Goal: Task Accomplishment & Management: Complete application form

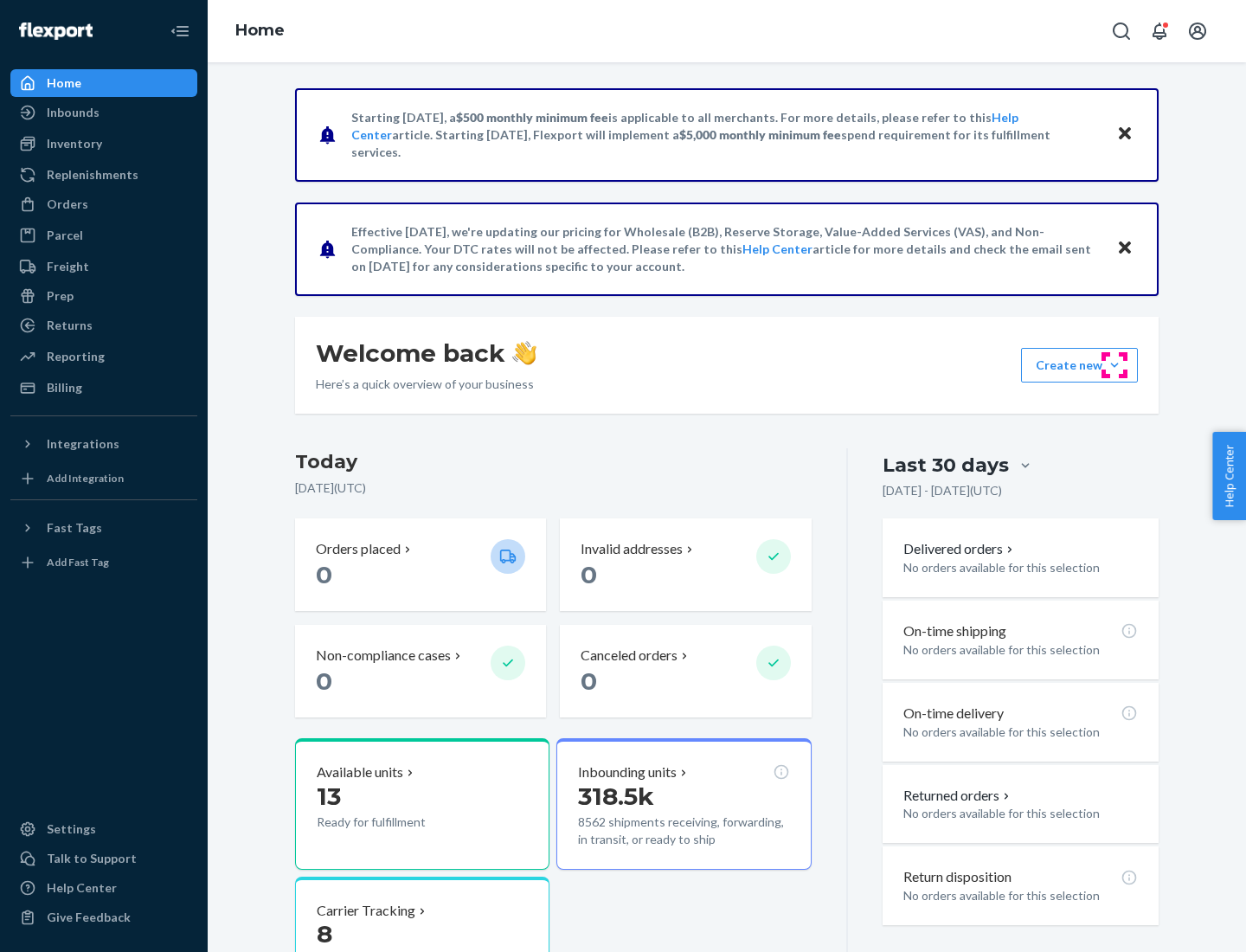
click at [1115, 365] on button "Create new Create new inbound Create new order Create new product" at bounding box center [1079, 365] width 116 height 35
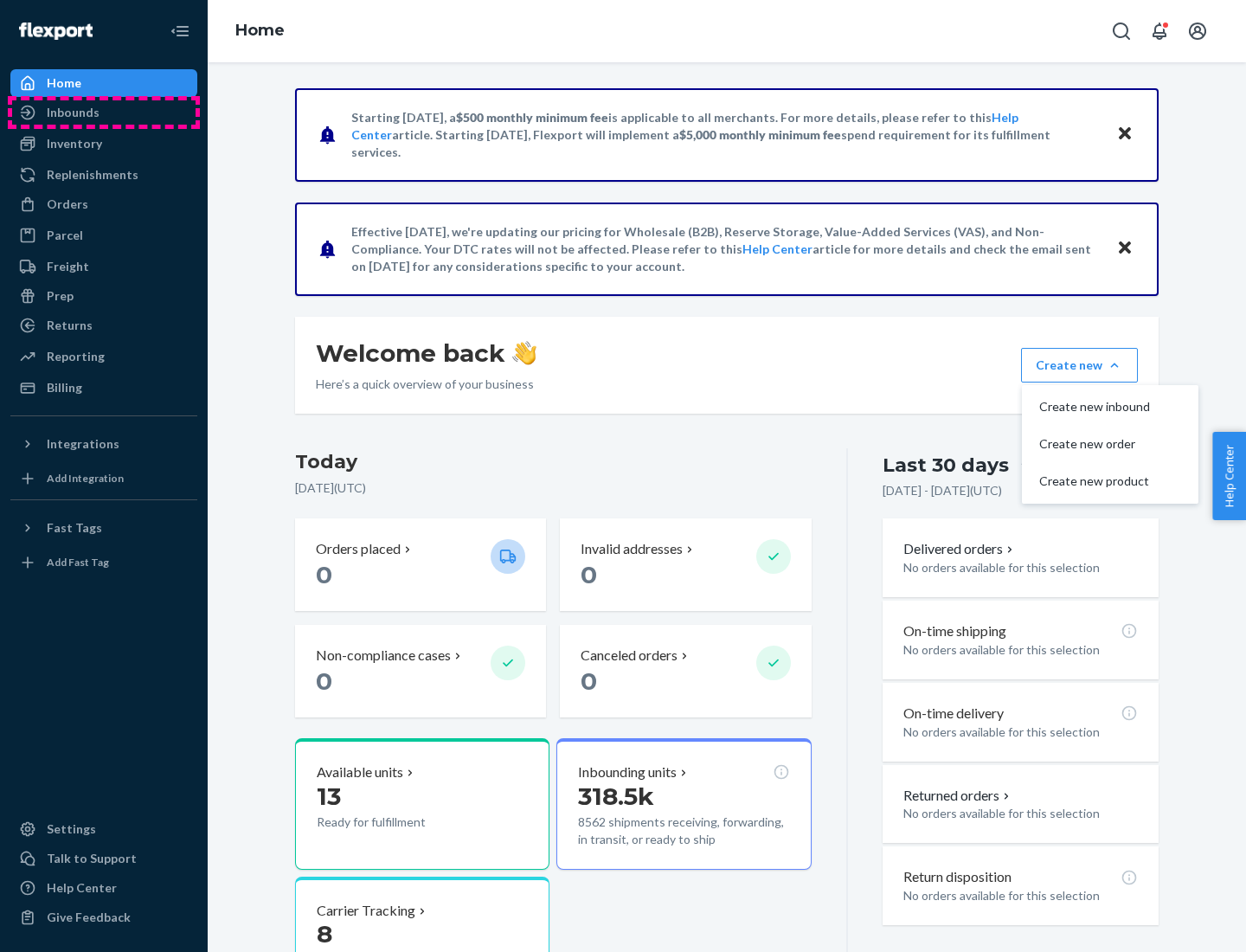
click at [104, 113] on div "Inbounds" at bounding box center [104, 113] width 184 height 25
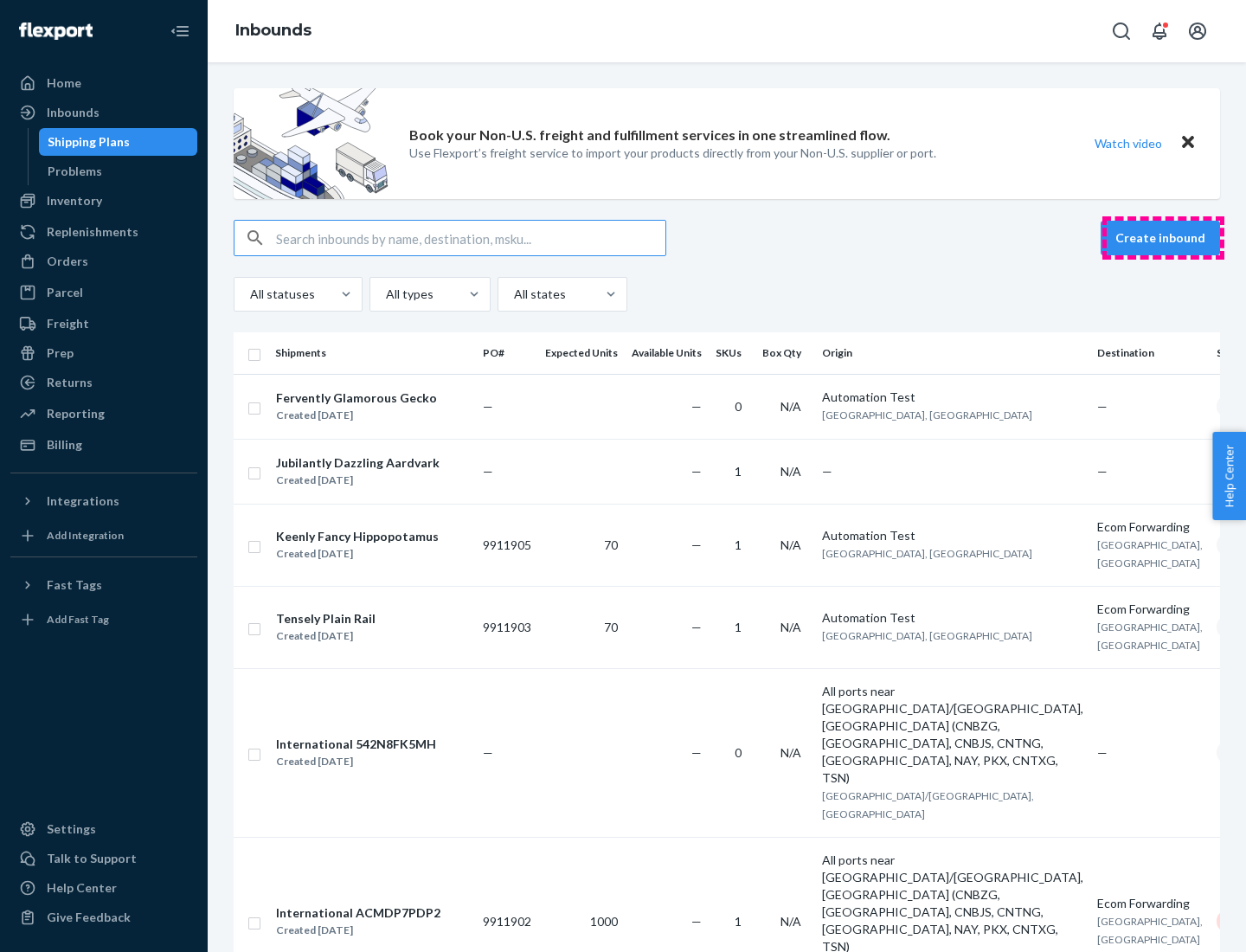
click at [1164, 238] on button "Create inbound" at bounding box center [1160, 238] width 119 height 35
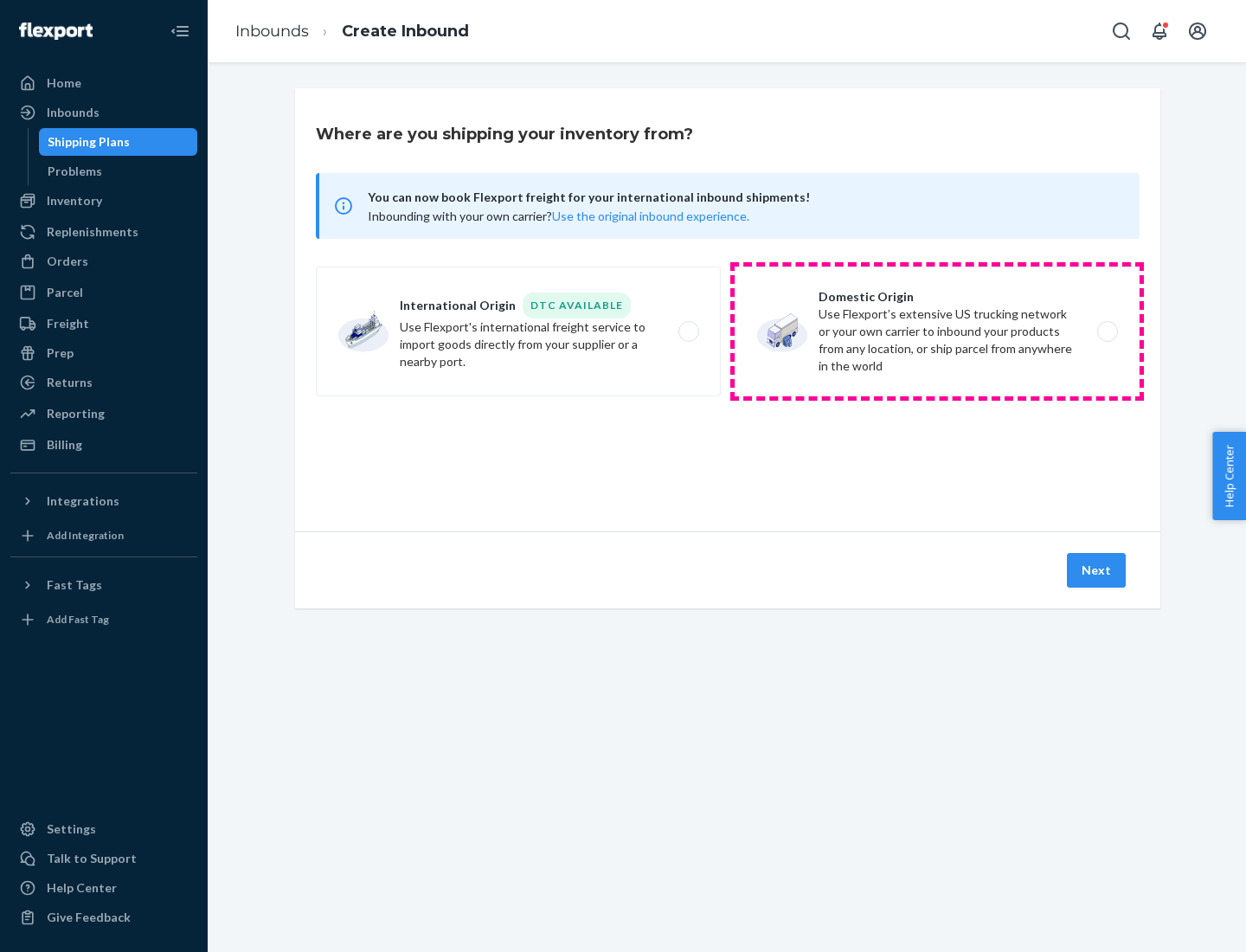
click at [938, 332] on label "Domestic Origin Use Flexport’s extensive US trucking network or your own carrie…" at bounding box center [937, 331] width 405 height 130
click at [1107, 332] on input "Domestic Origin Use Flexport’s extensive US trucking network or your own carrie…" at bounding box center [1112, 332] width 11 height 11
radio input "true"
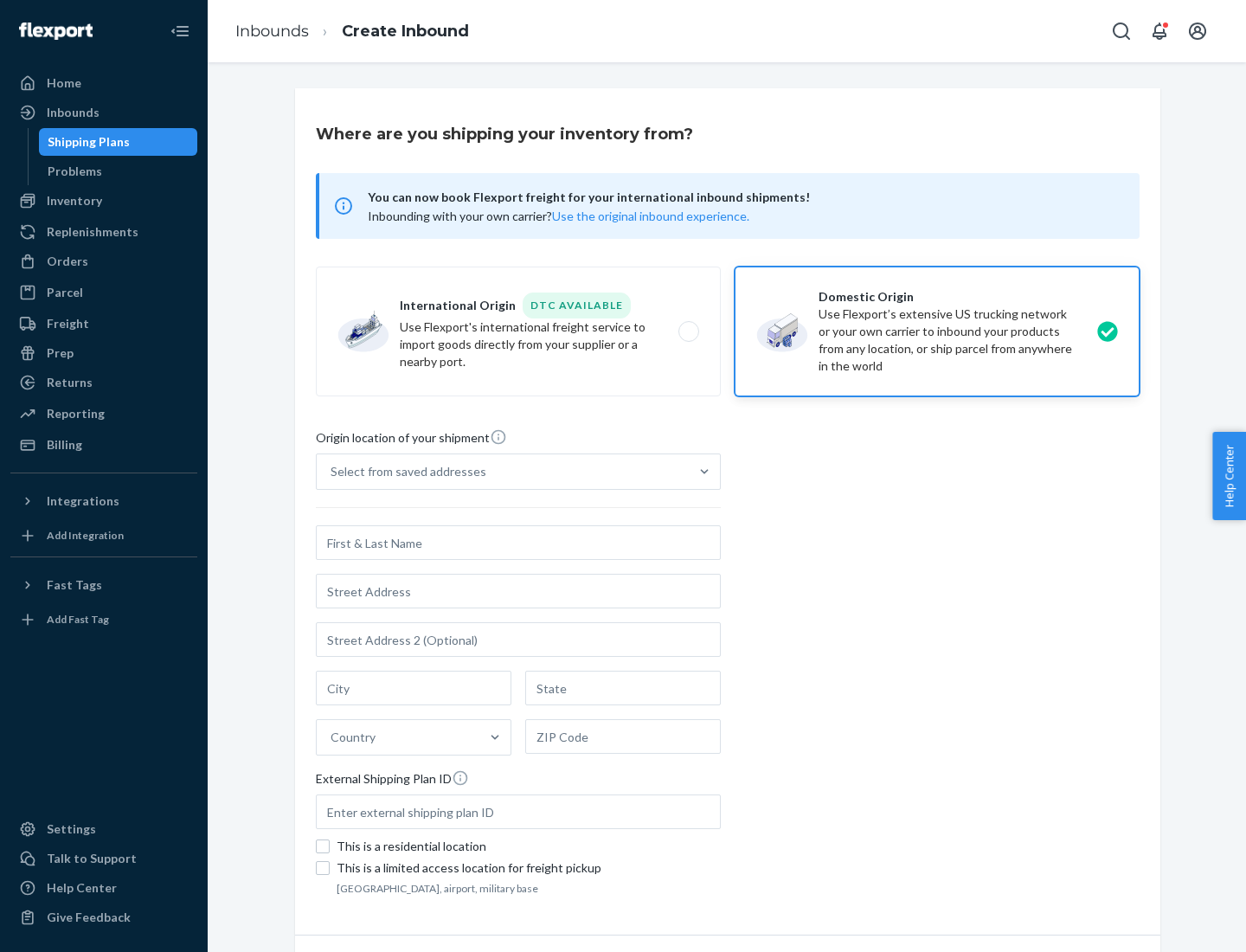
click at [503, 472] on div "Select from saved addresses" at bounding box center [503, 472] width 372 height 35
click at [333, 472] on input "Select from saved addresses" at bounding box center [332, 472] width 2 height 18
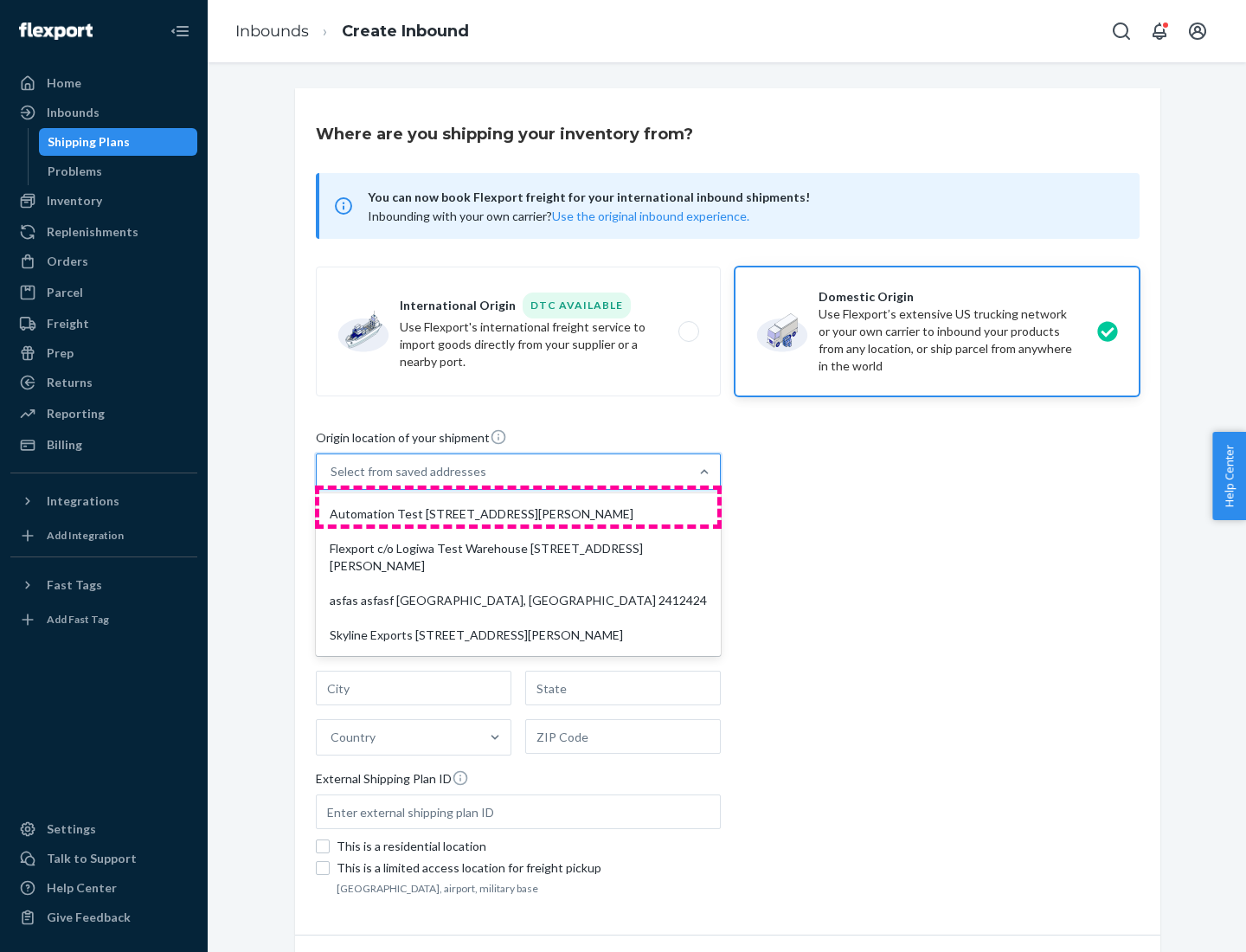
scroll to position [7, 0]
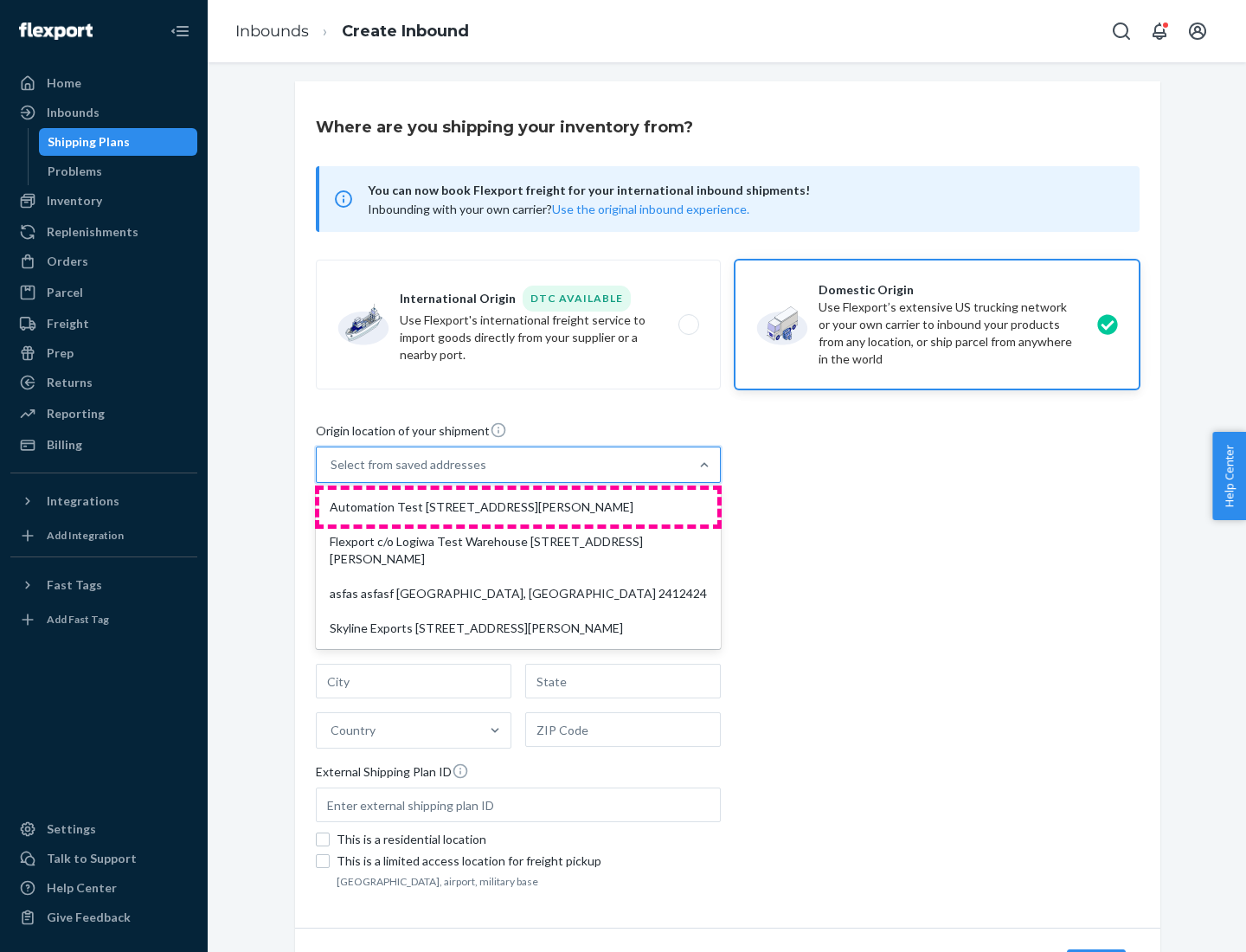
click at [518, 507] on div "Automation Test [STREET_ADDRESS][PERSON_NAME]" at bounding box center [518, 507] width 398 height 35
click at [333, 474] on input "option Automation Test [STREET_ADDRESS][PERSON_NAME] focused, 1 of 4. 4 results…" at bounding box center [332, 465] width 2 height 18
type input "Automation Test"
type input "9th Floor"
type input "[GEOGRAPHIC_DATA]"
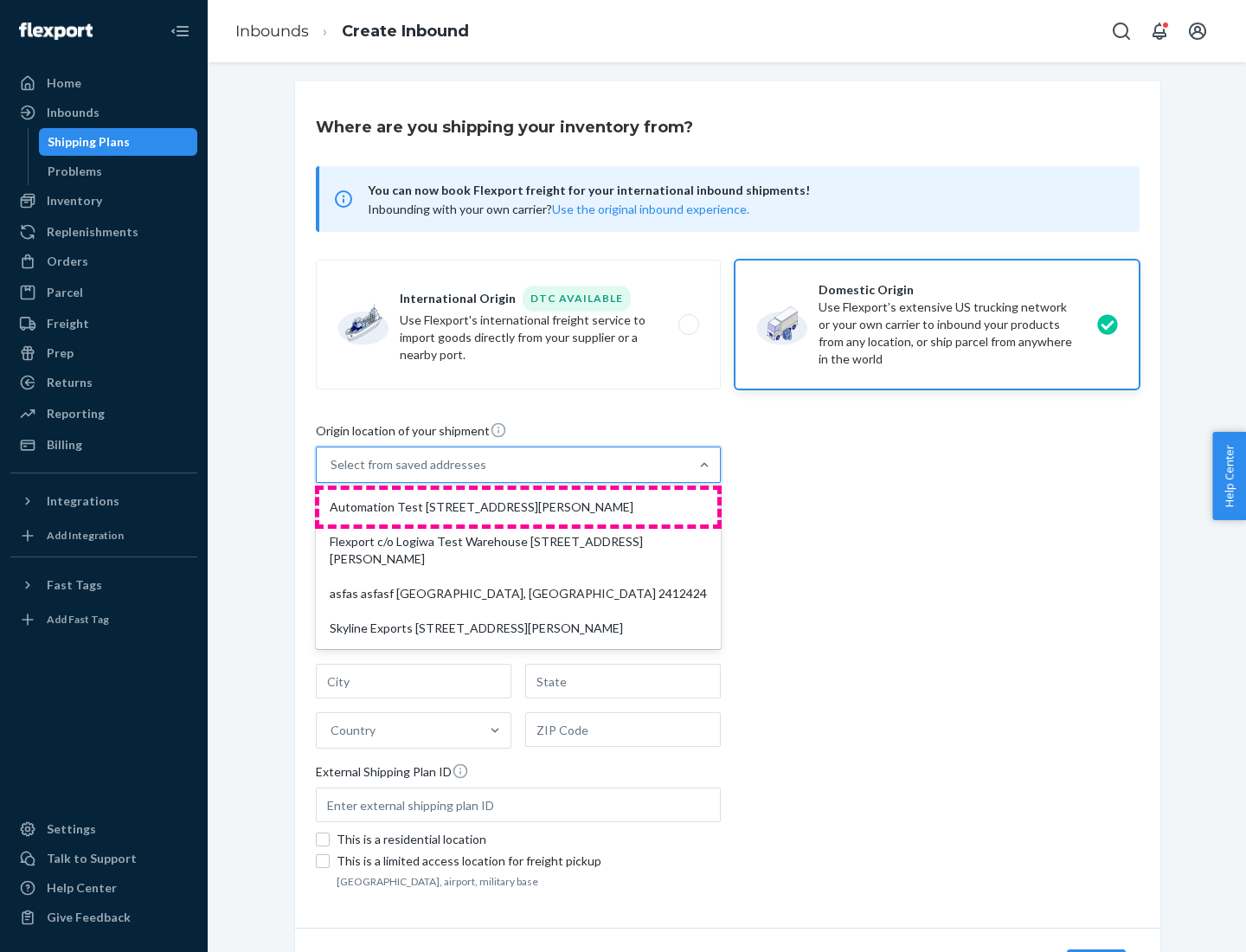
type input "CA"
type input "94104"
type input "[STREET_ADDRESS][PERSON_NAME]"
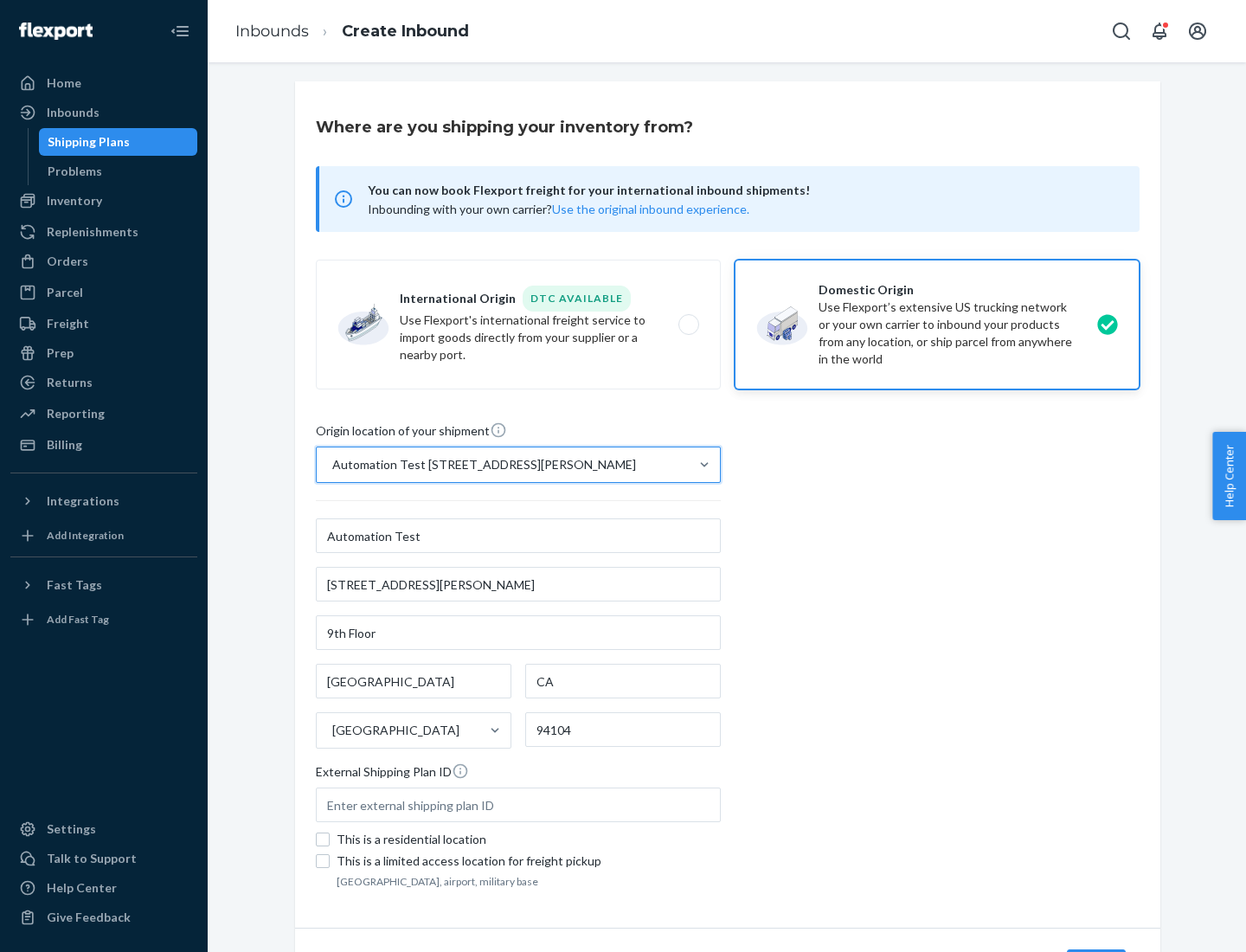
scroll to position [102, 0]
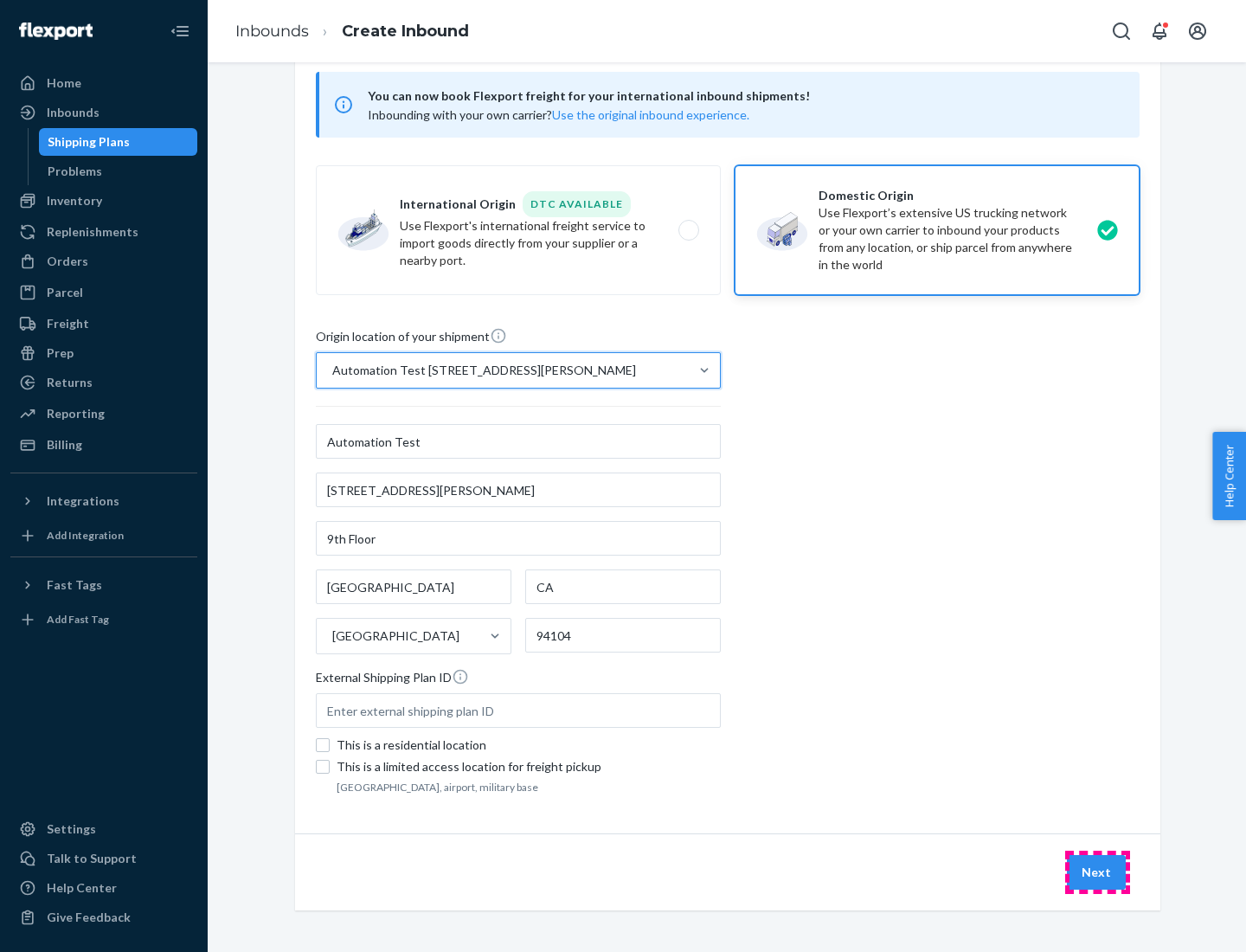
click at [1097, 872] on button "Next" at bounding box center [1096, 873] width 59 height 35
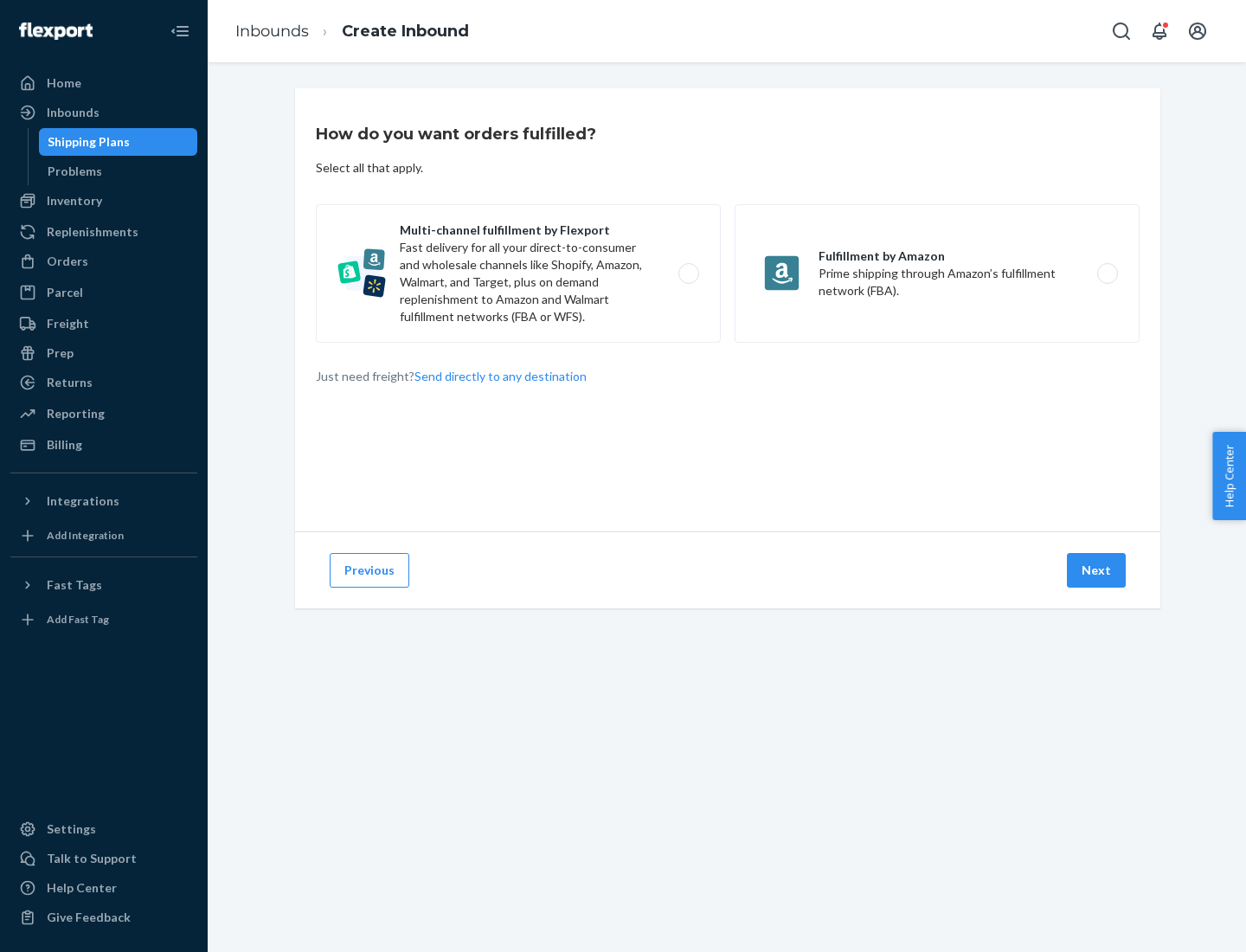
click at [518, 273] on label "Multi-channel fulfillment by Flexport Fast delivery for all your direct-to-cons…" at bounding box center [518, 273] width 405 height 138
click at [688, 273] on input "Multi-channel fulfillment by Flexport Fast delivery for all your direct-to-cons…" at bounding box center [693, 273] width 11 height 11
radio input "true"
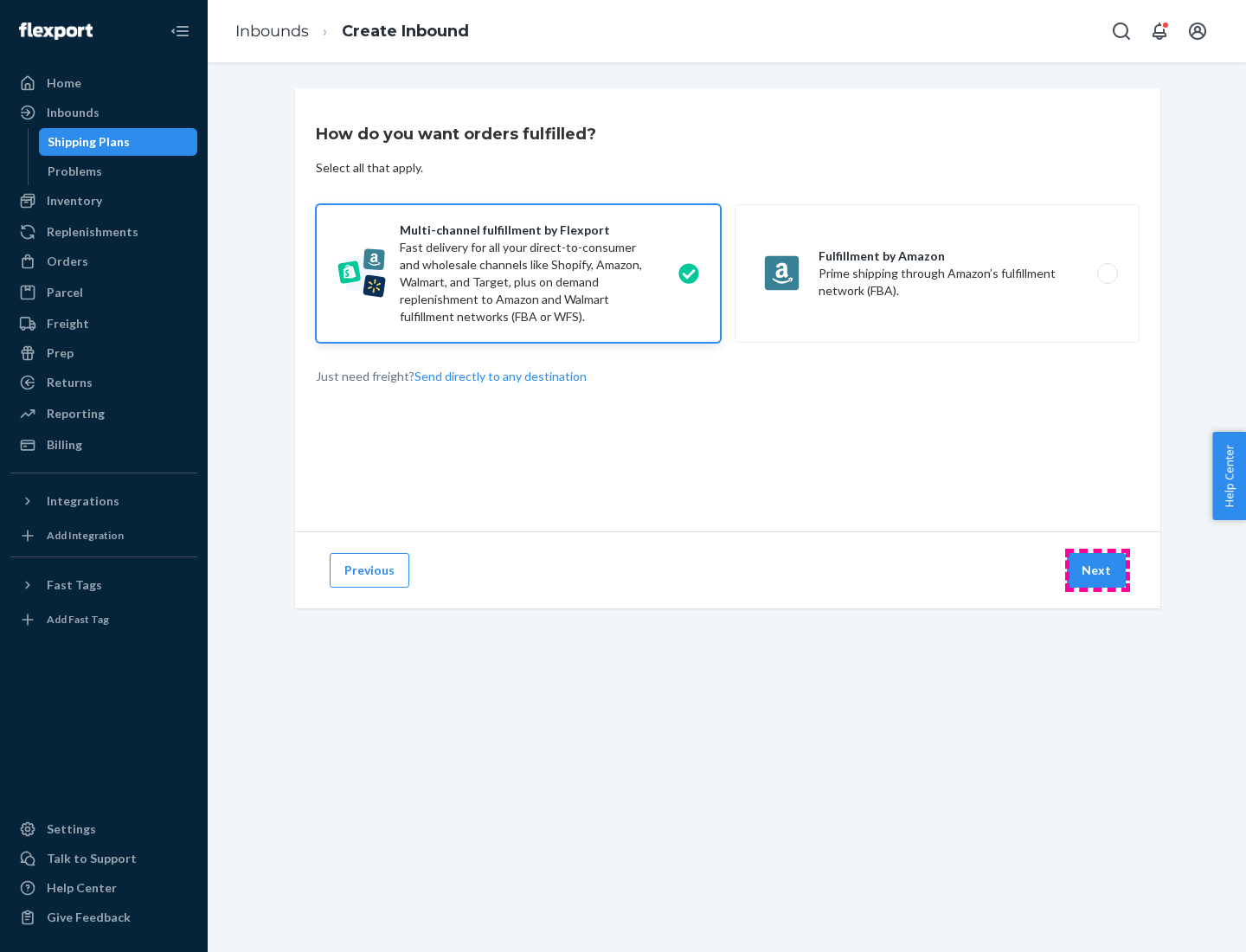
click at [1097, 570] on button "Next" at bounding box center [1096, 571] width 59 height 35
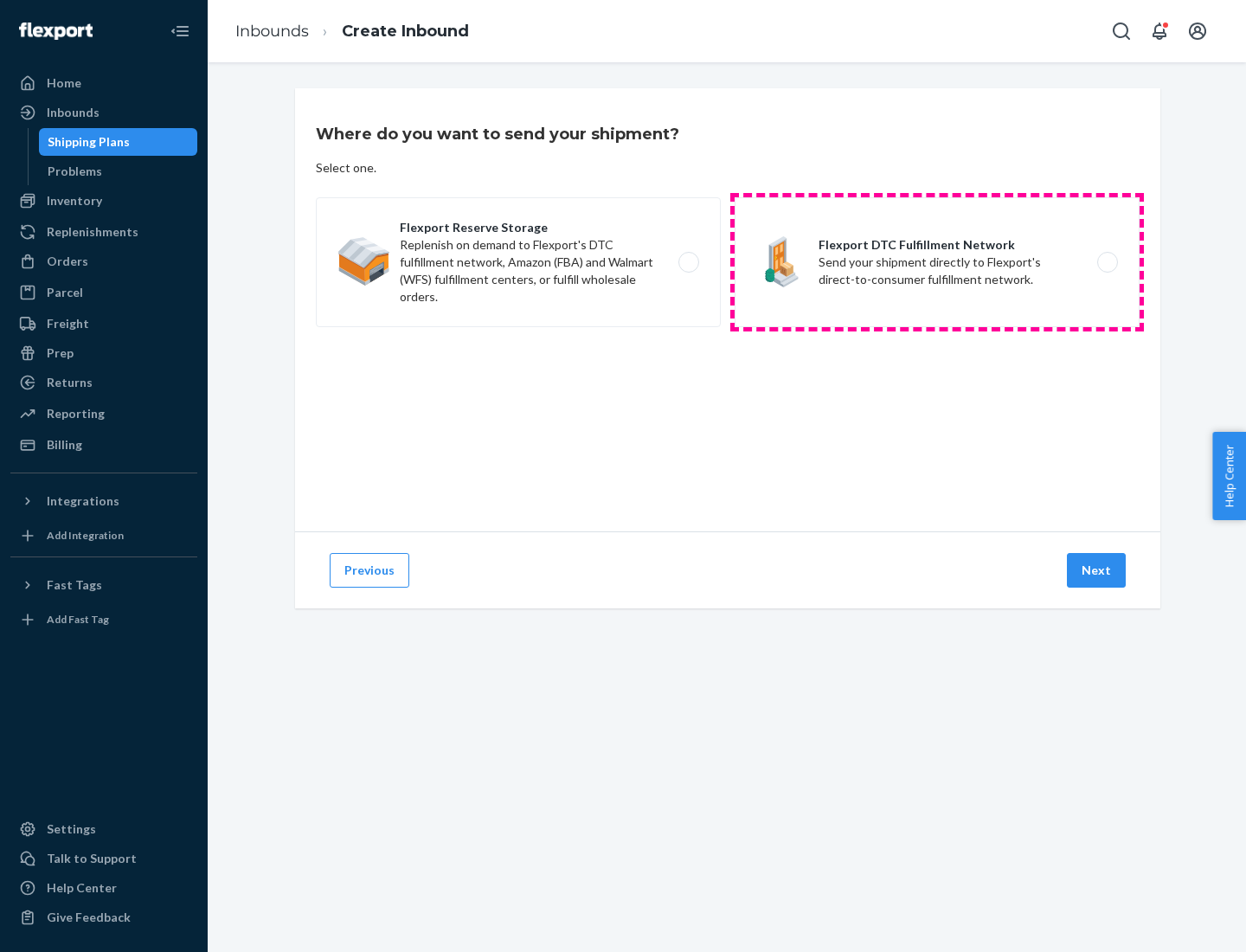
click at [938, 263] on label "Flexport DTC Fulfillment Network Send your shipment directly to Flexport's dire…" at bounding box center [937, 262] width 405 height 130
click at [1107, 263] on input "Flexport DTC Fulfillment Network Send your shipment directly to Flexport's dire…" at bounding box center [1112, 263] width 11 height 11
radio input "true"
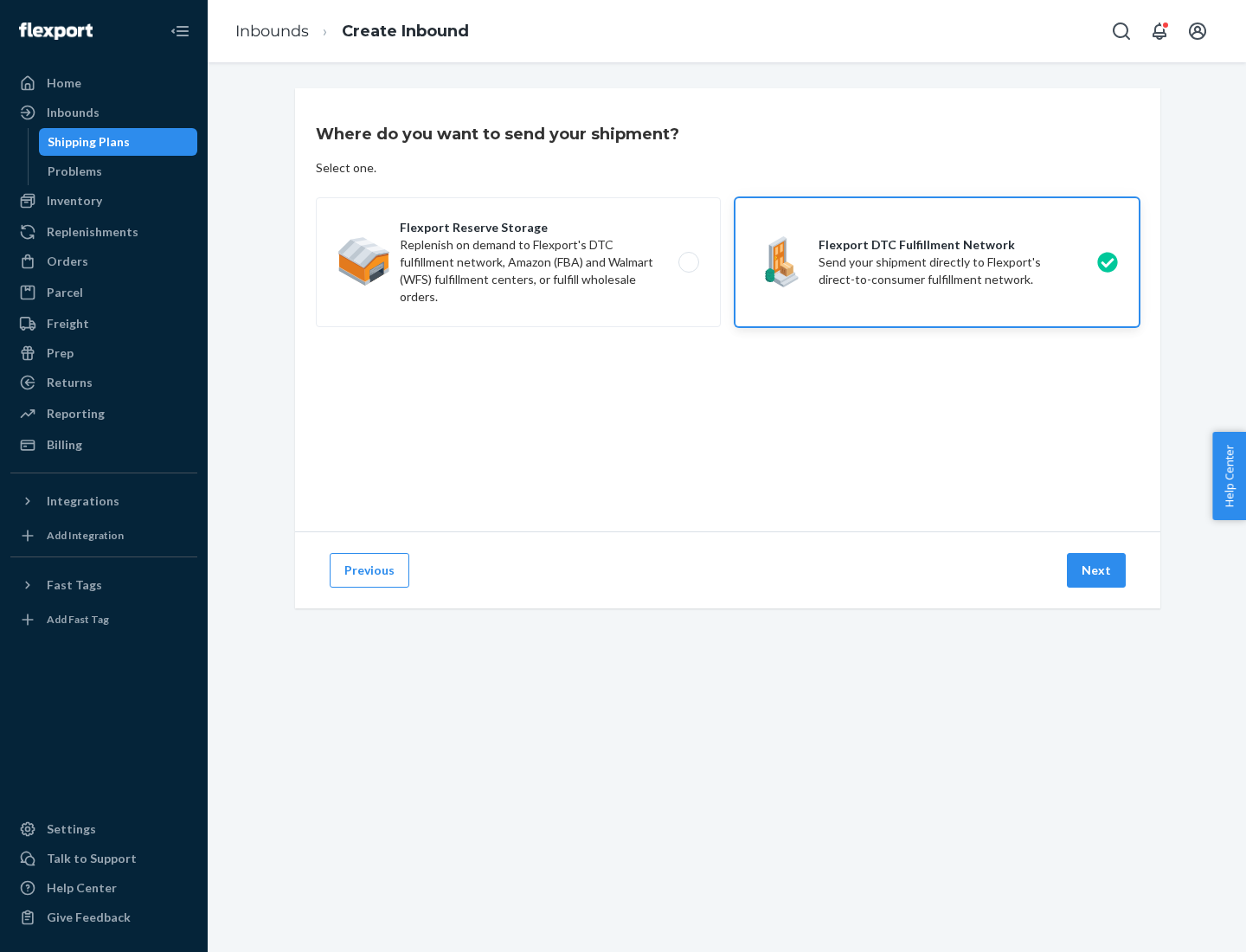
click at [1097, 570] on button "Next" at bounding box center [1096, 571] width 59 height 35
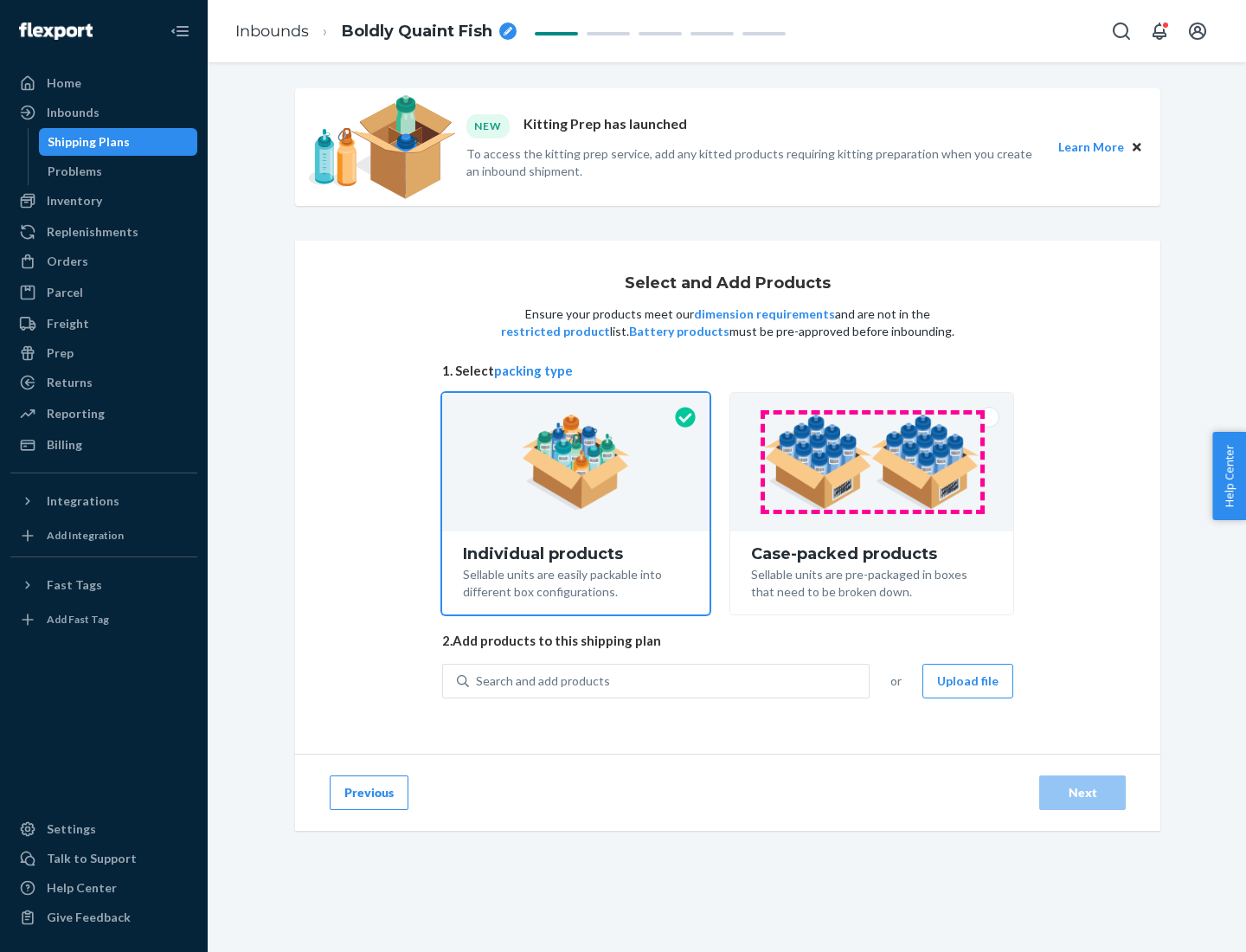
click at [872, 462] on img at bounding box center [872, 462] width 215 height 95
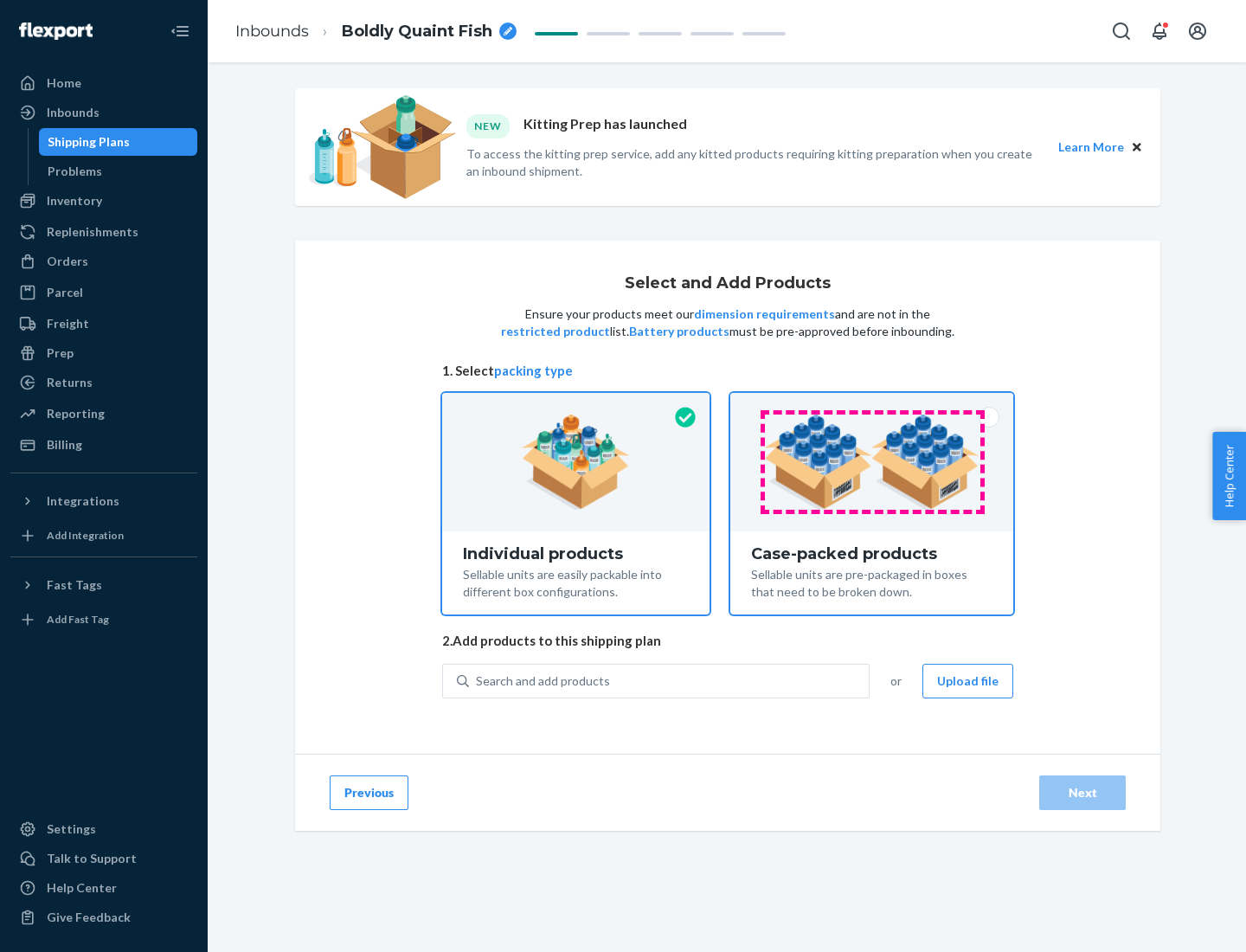
click at [872, 405] on input "Case-packed products Sellable units are pre-packaged in boxes that need to be b…" at bounding box center [871, 398] width 11 height 11
radio input "true"
radio input "false"
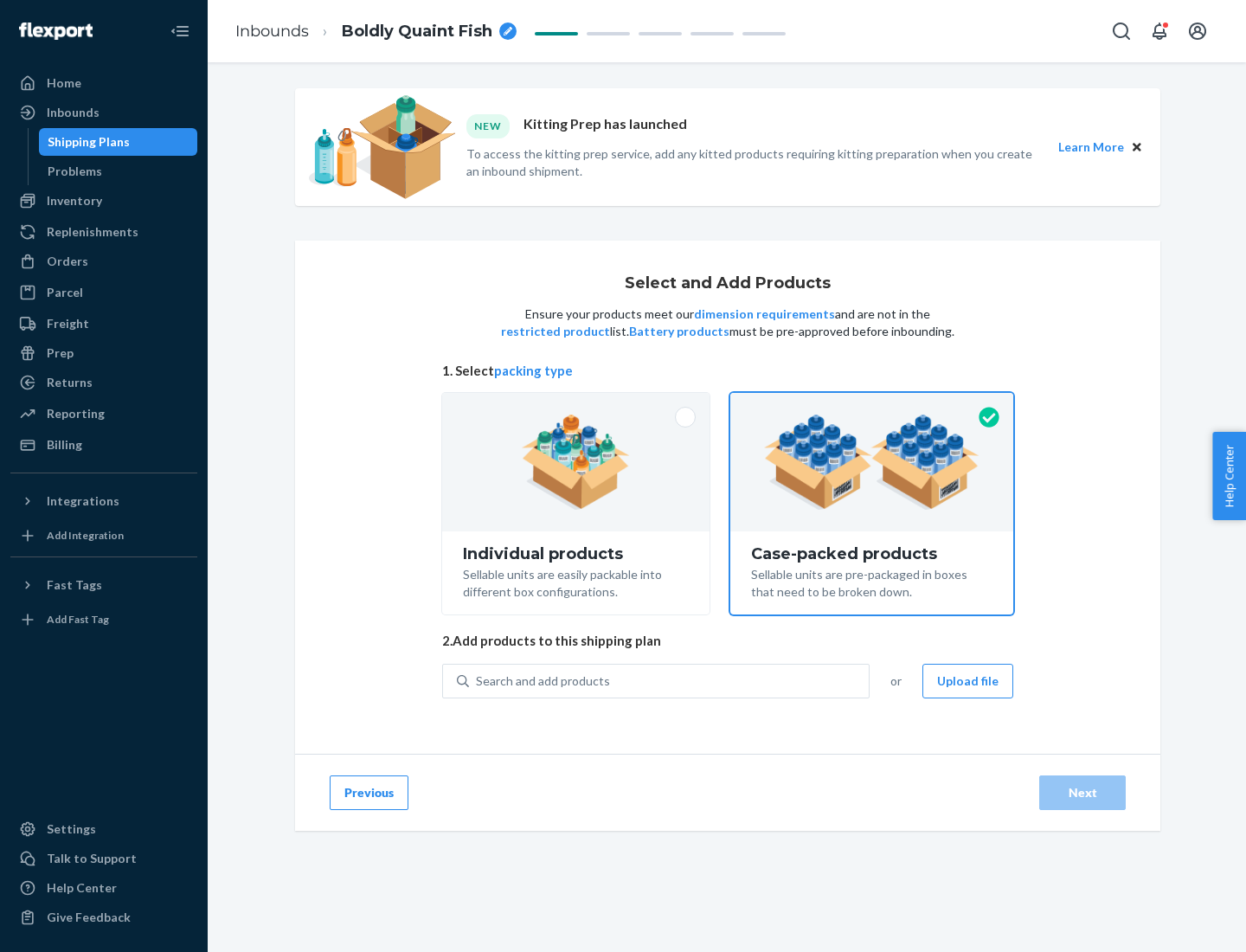
click at [670, 681] on div "Search and add products" at bounding box center [669, 681] width 400 height 32
click at [478, 681] on input "Search and add products" at bounding box center [477, 681] width 2 height 18
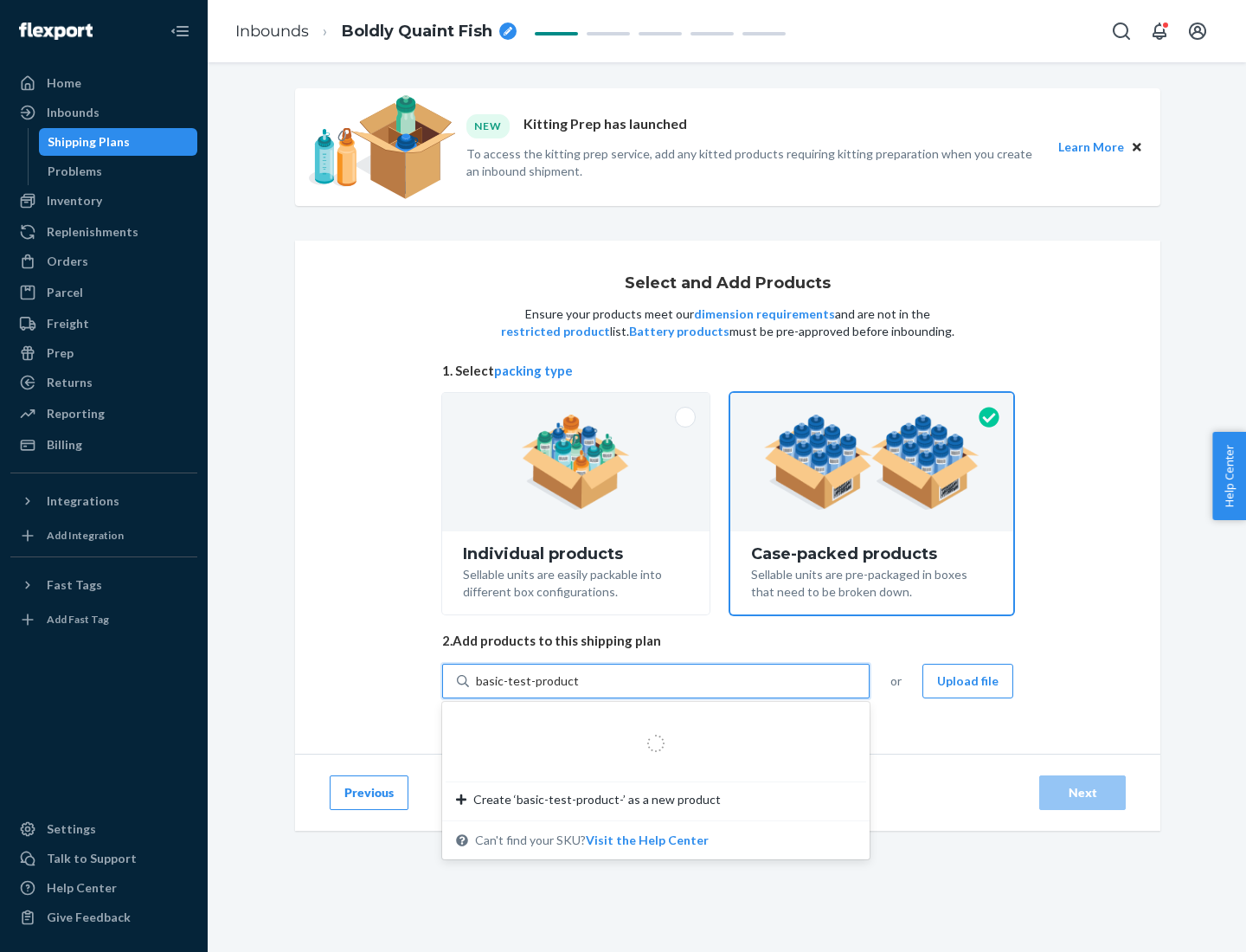
type input "basic-test-product-1"
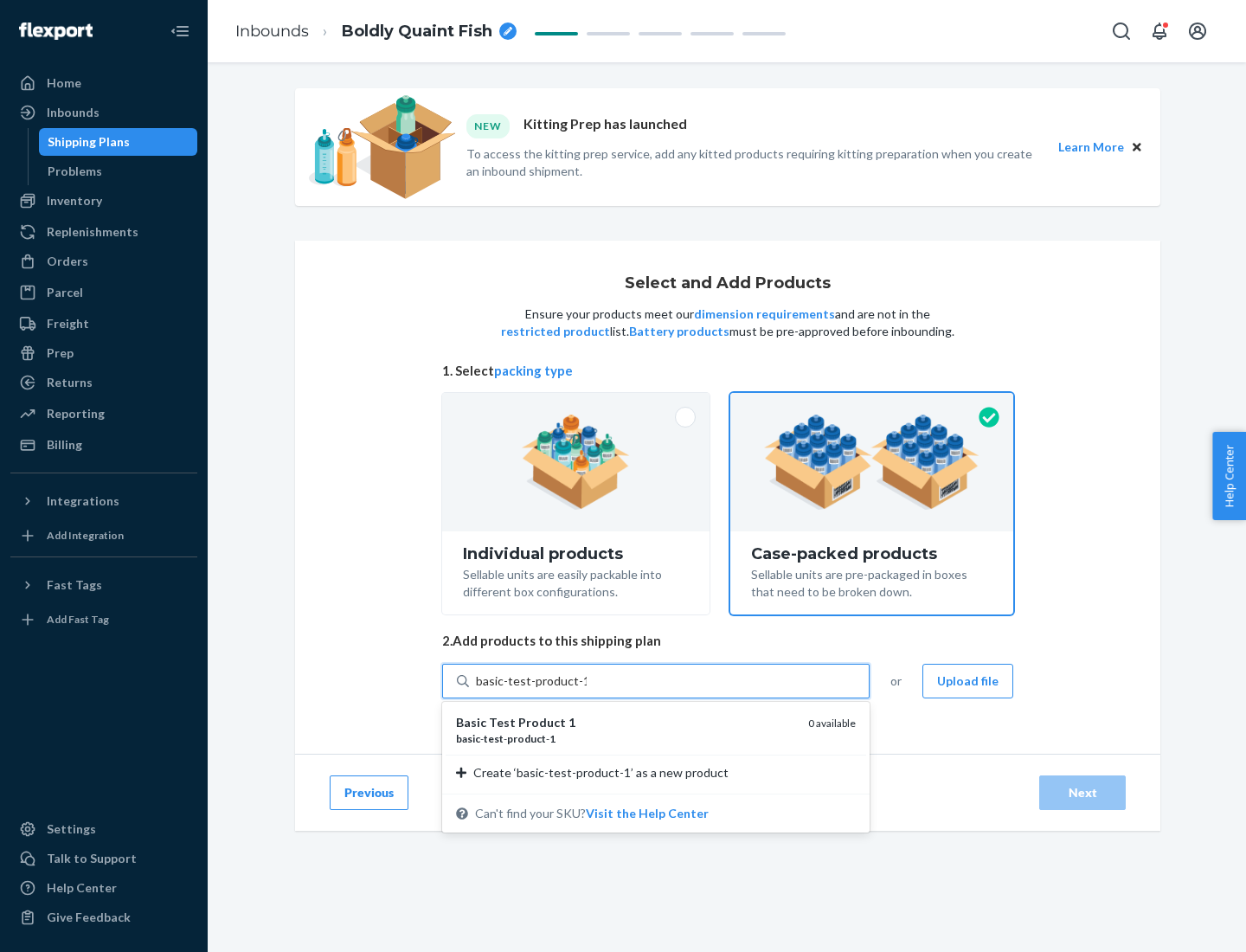
click at [626, 738] on div "basic - test - product - 1" at bounding box center [625, 738] width 339 height 15
click at [587, 690] on input "basic-test-product-1" at bounding box center [531, 681] width 111 height 18
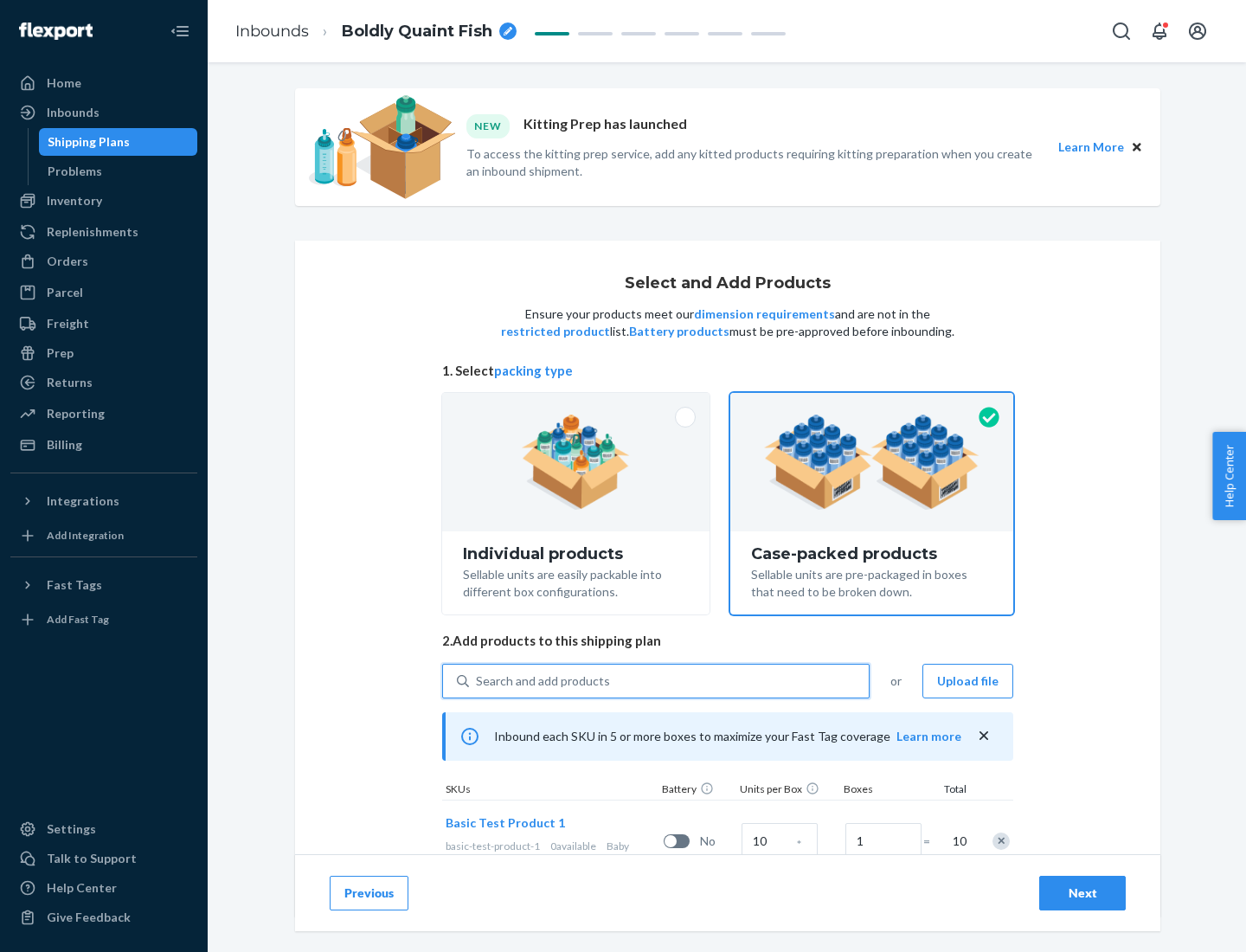
scroll to position [62, 0]
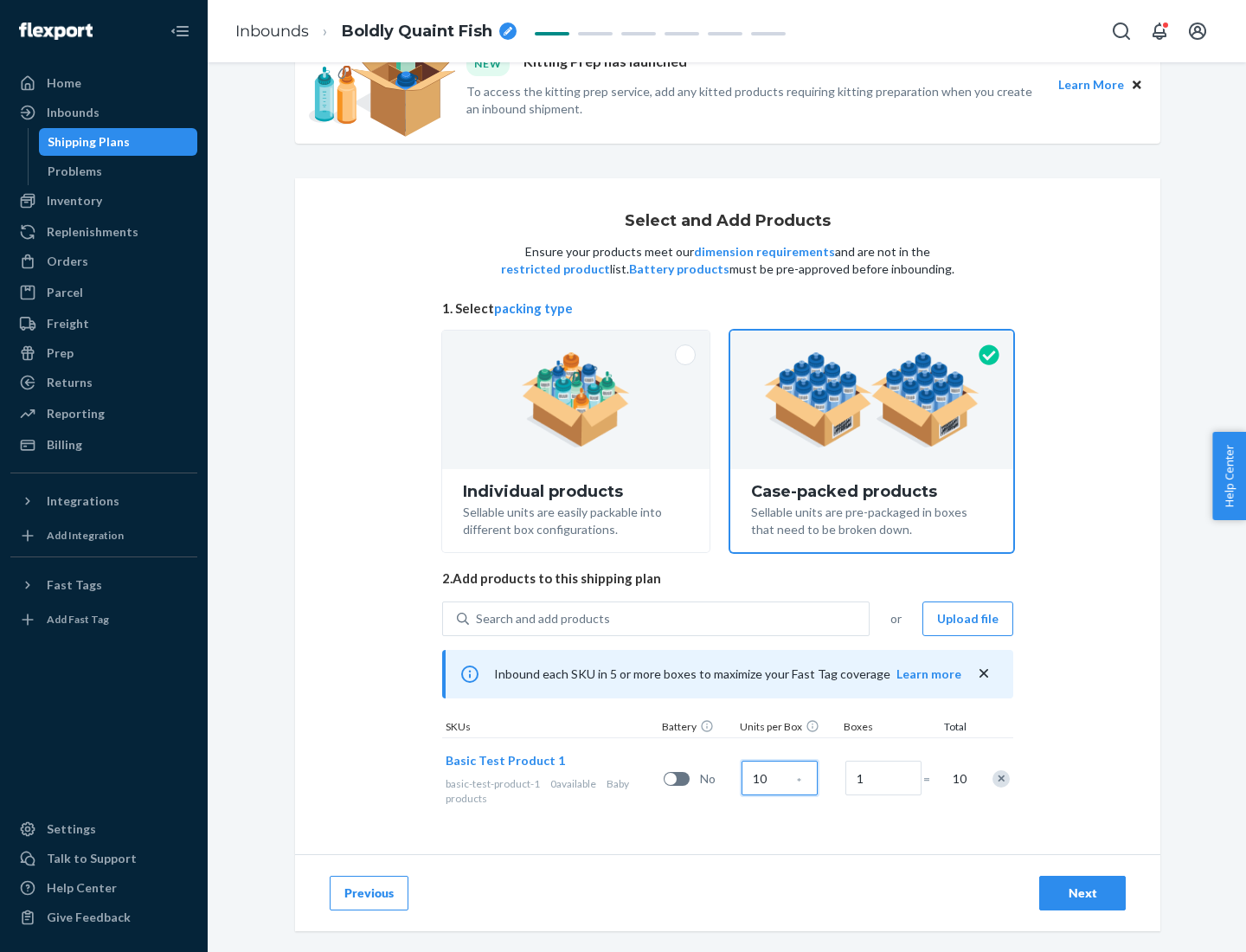
type input "10"
type input "7"
click at [1083, 893] on div "Next" at bounding box center [1082, 893] width 57 height 18
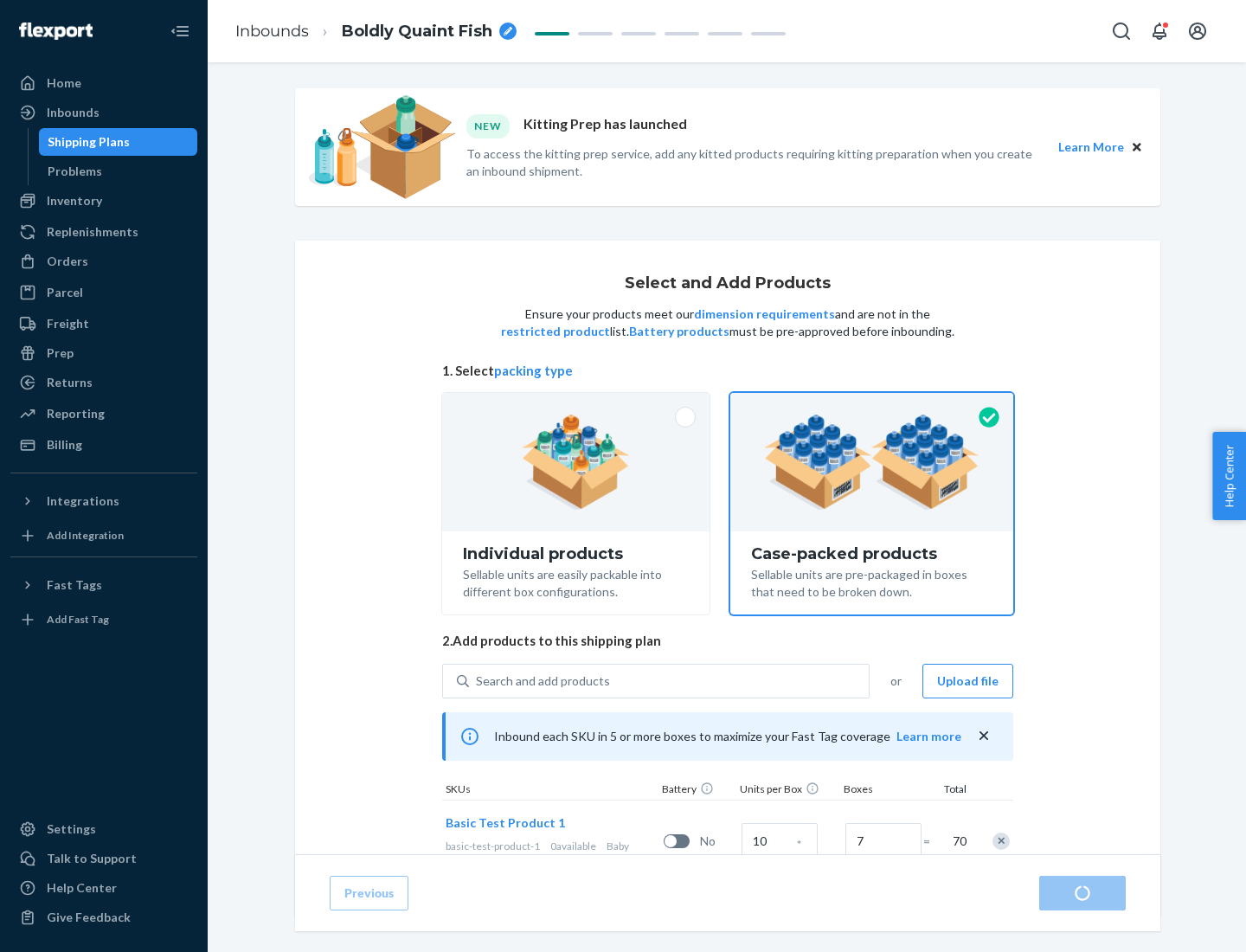
radio input "true"
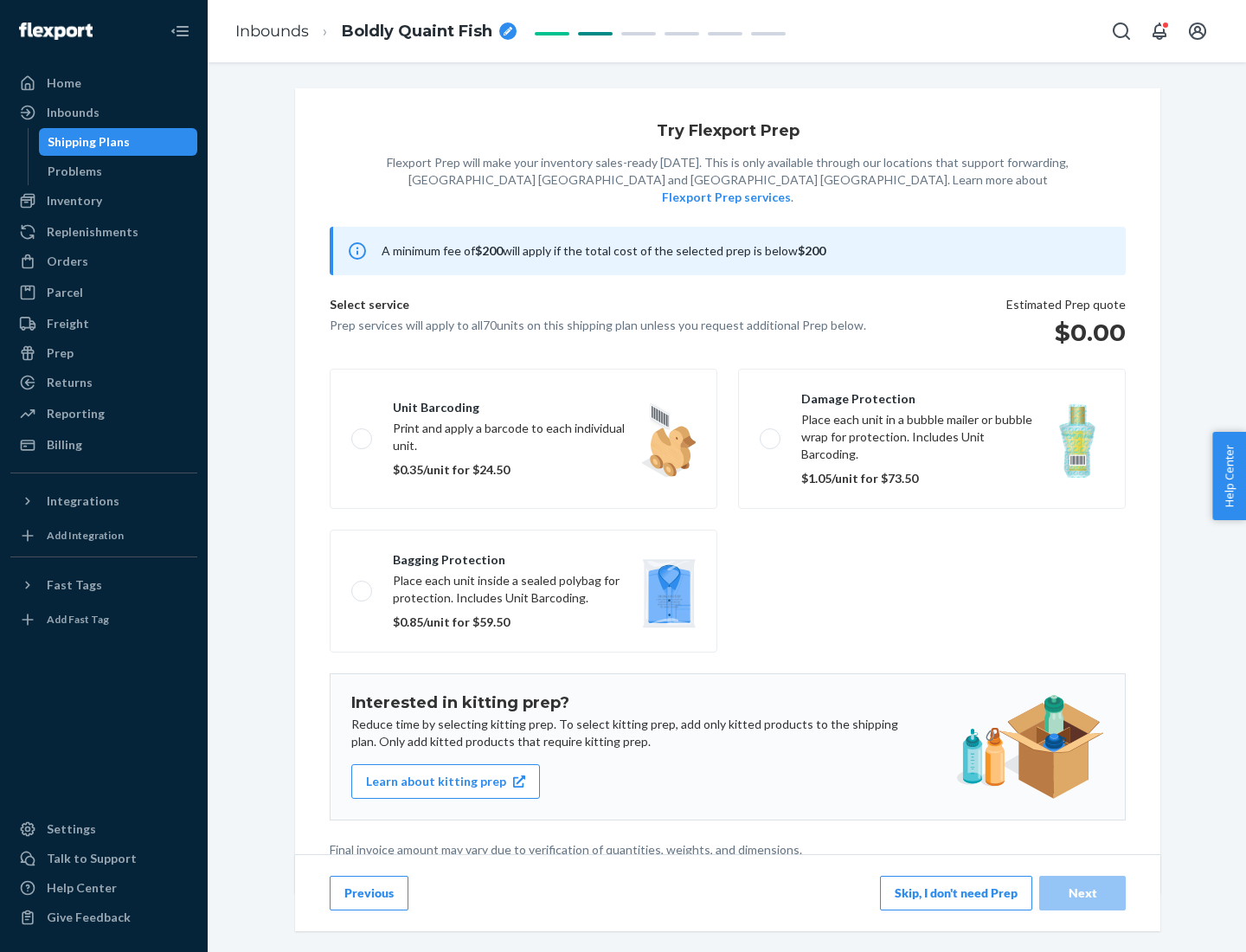
scroll to position [4, 0]
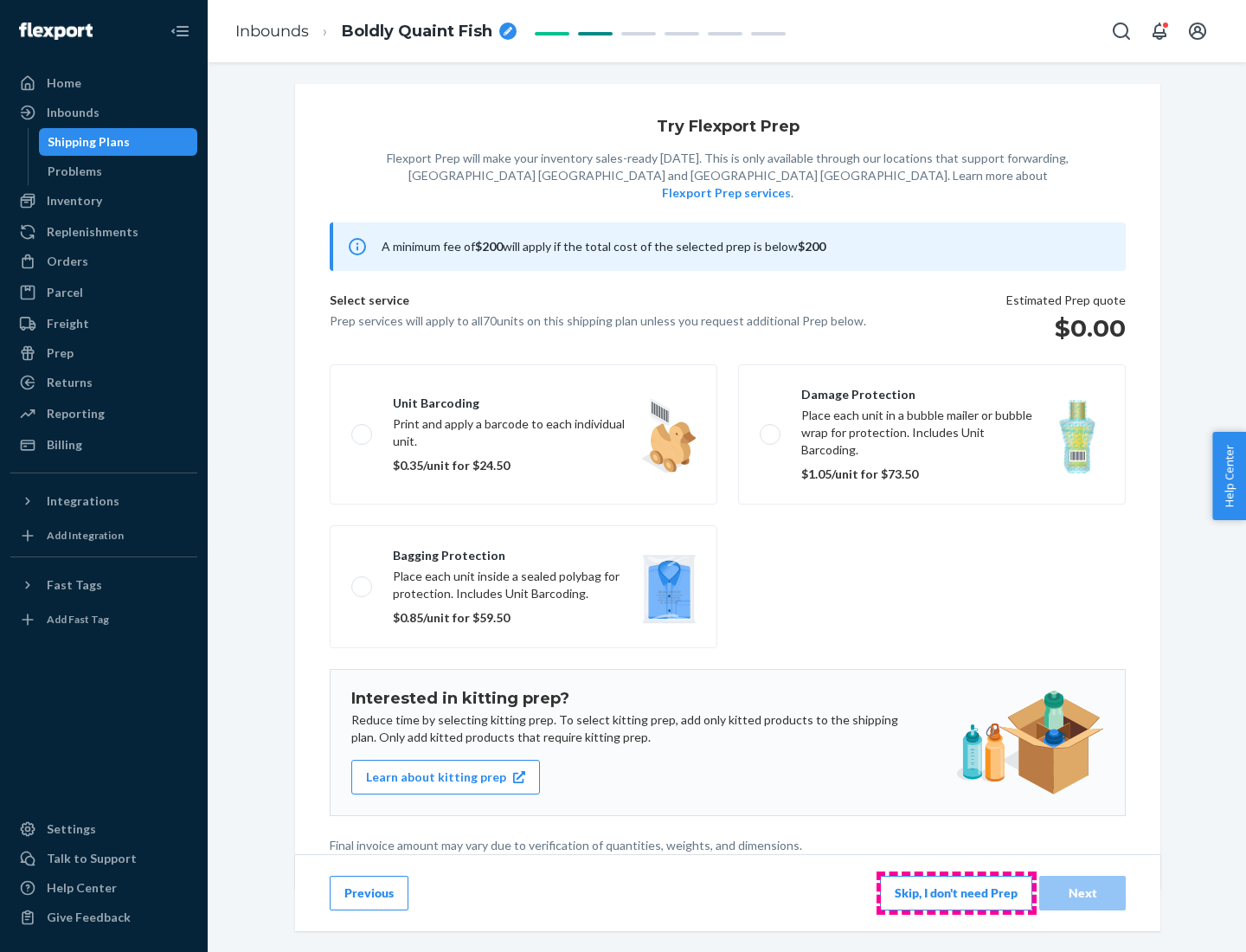
click at [956, 892] on button "Skip, I don't need Prep" at bounding box center [956, 893] width 152 height 35
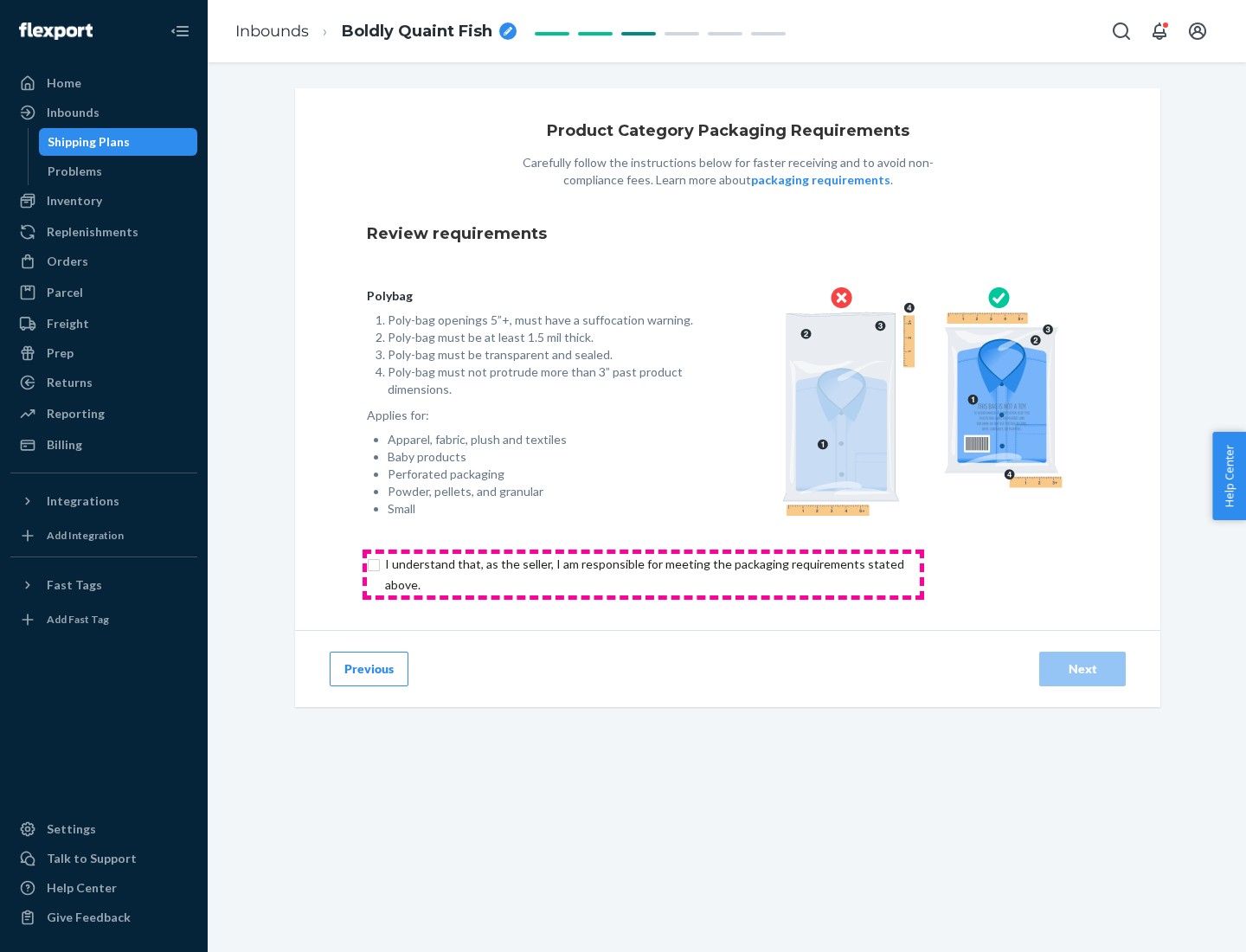
click at [643, 574] on input "checkbox" at bounding box center [654, 575] width 575 height 41
checkbox input "true"
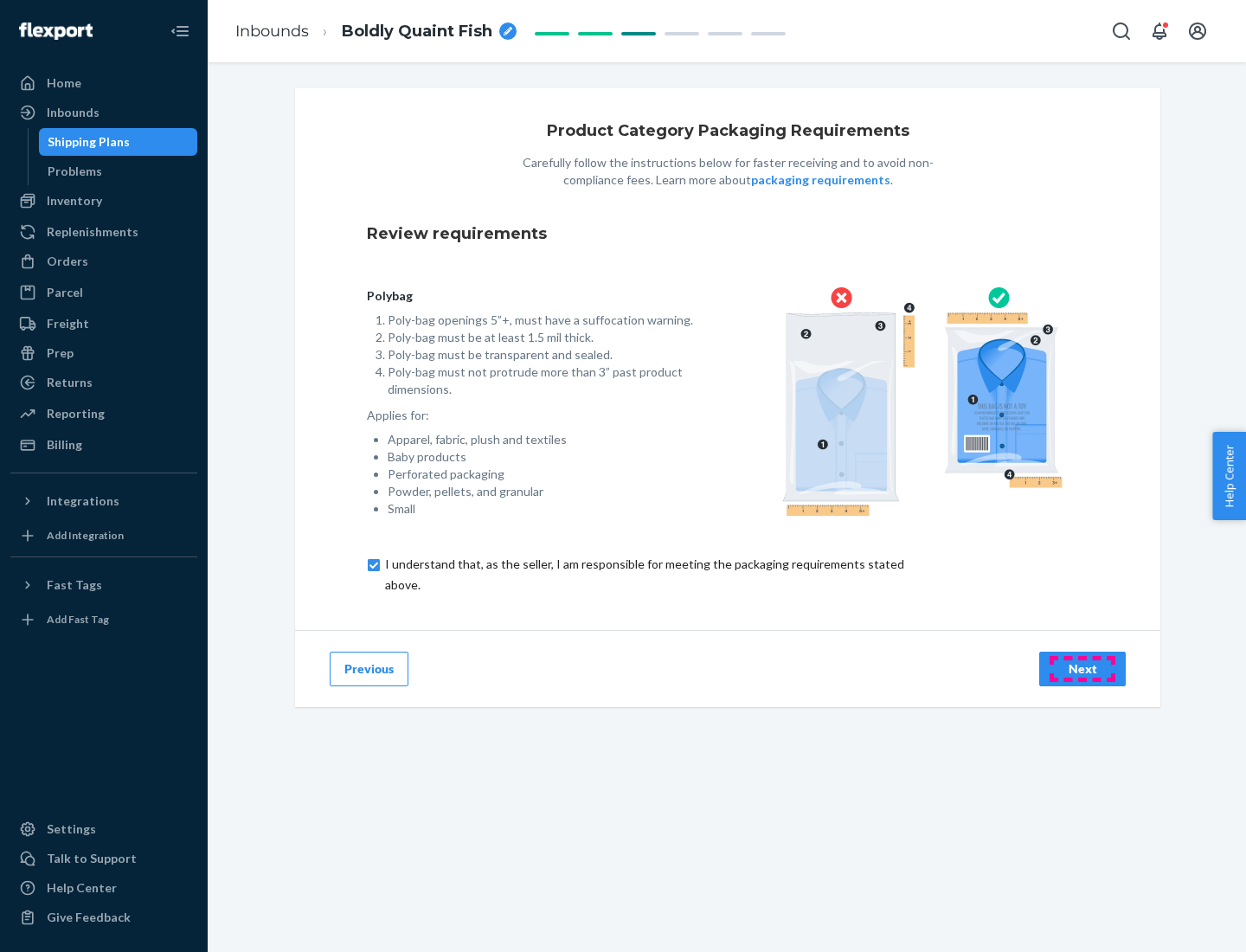
click at [1083, 668] on div "Next" at bounding box center [1082, 669] width 57 height 18
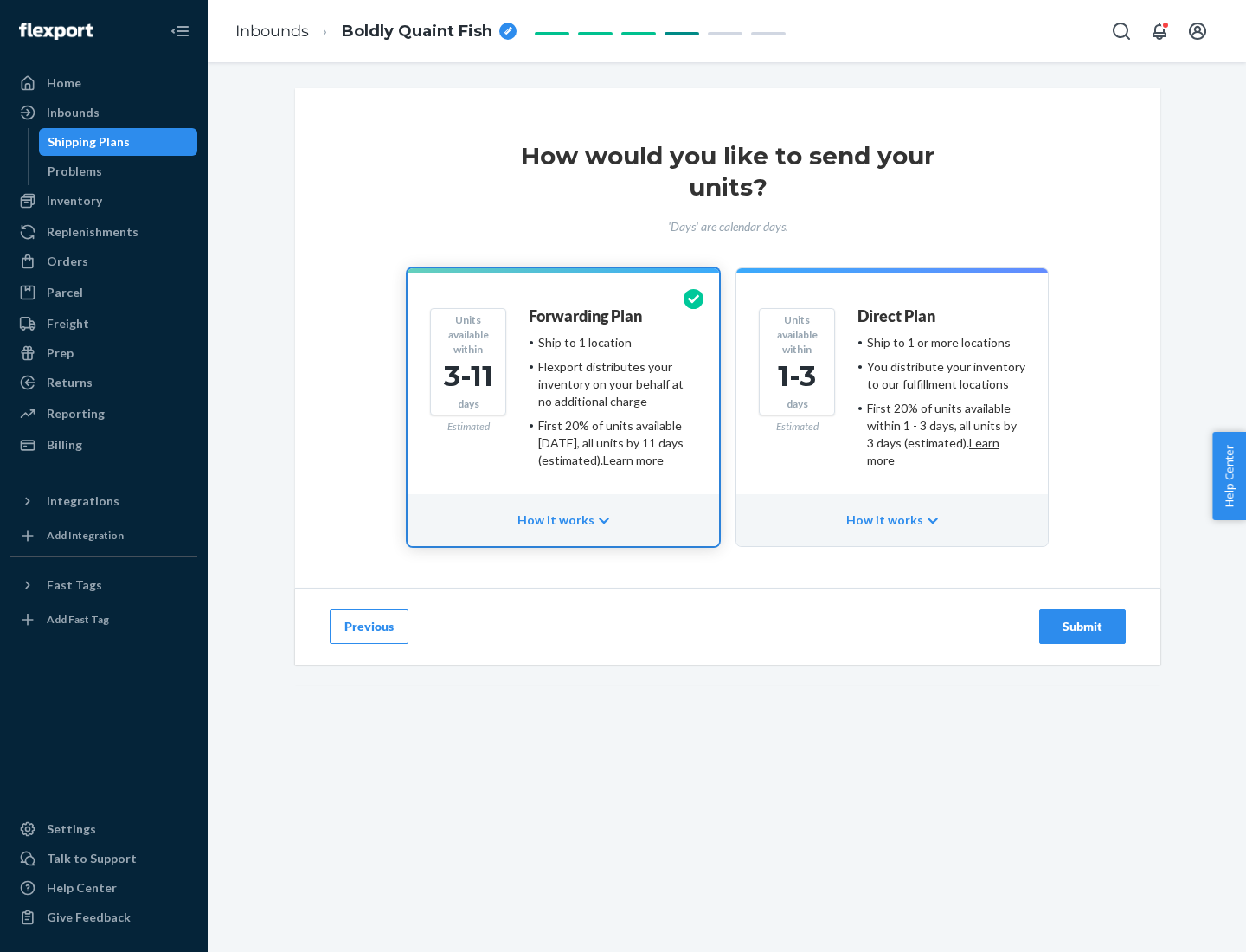
click at [892, 395] on ul "Ship to 1 or more locations You distribute your inventory to our fulfillment lo…" at bounding box center [942, 402] width 168 height 135
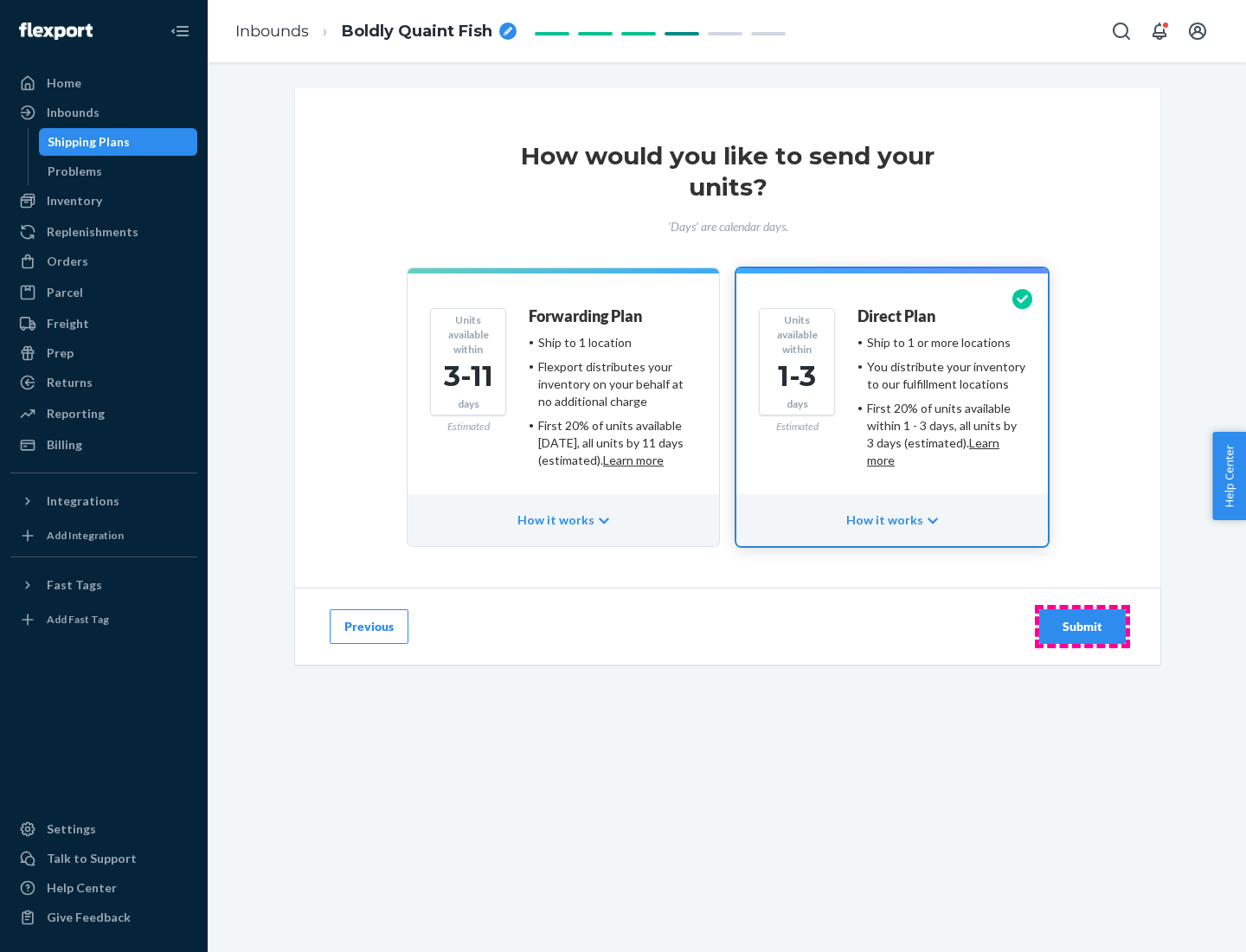
click at [1083, 627] on div "Submit" at bounding box center [1082, 627] width 57 height 18
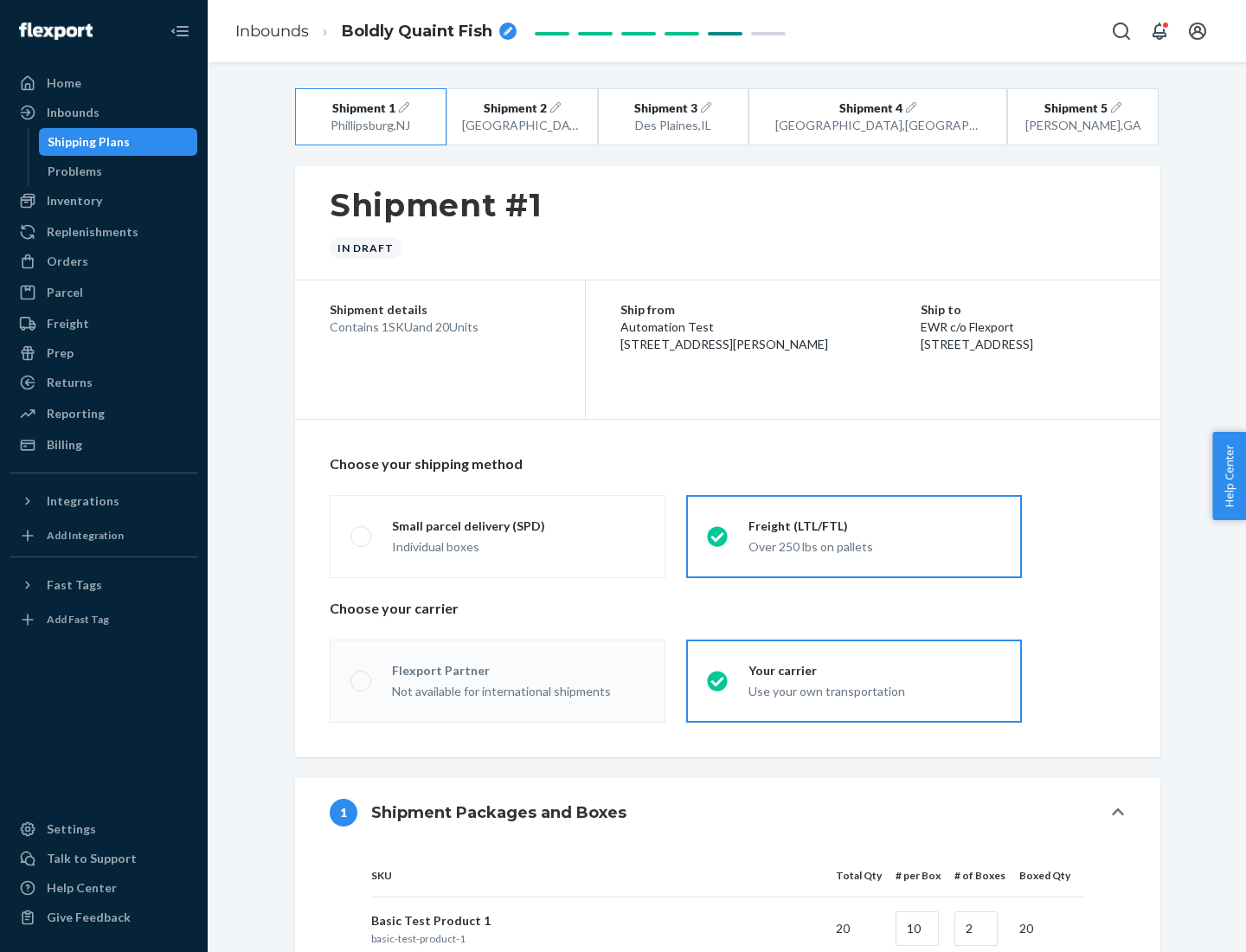
radio input "true"
radio input "false"
radio input "true"
radio input "false"
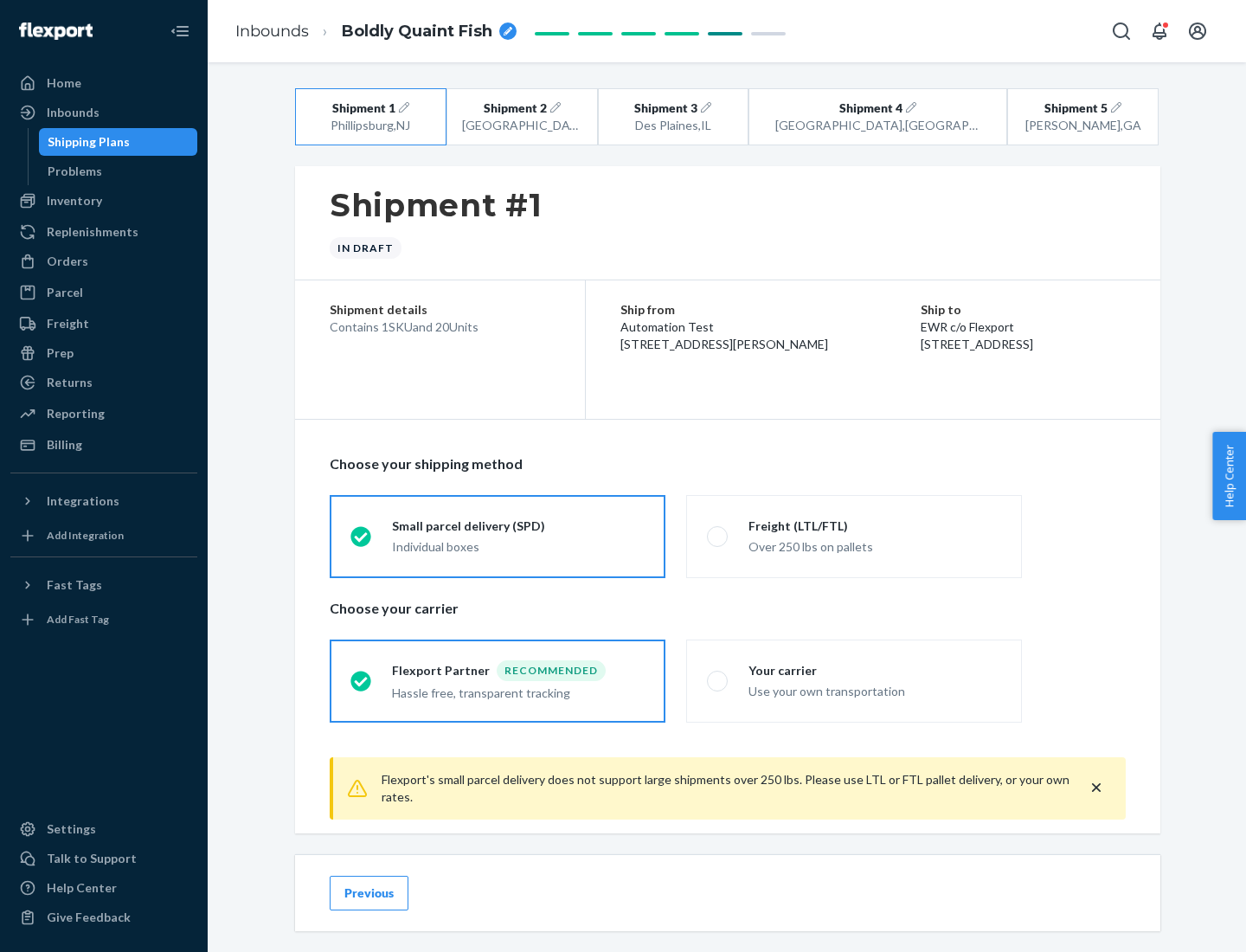
scroll to position [19, 0]
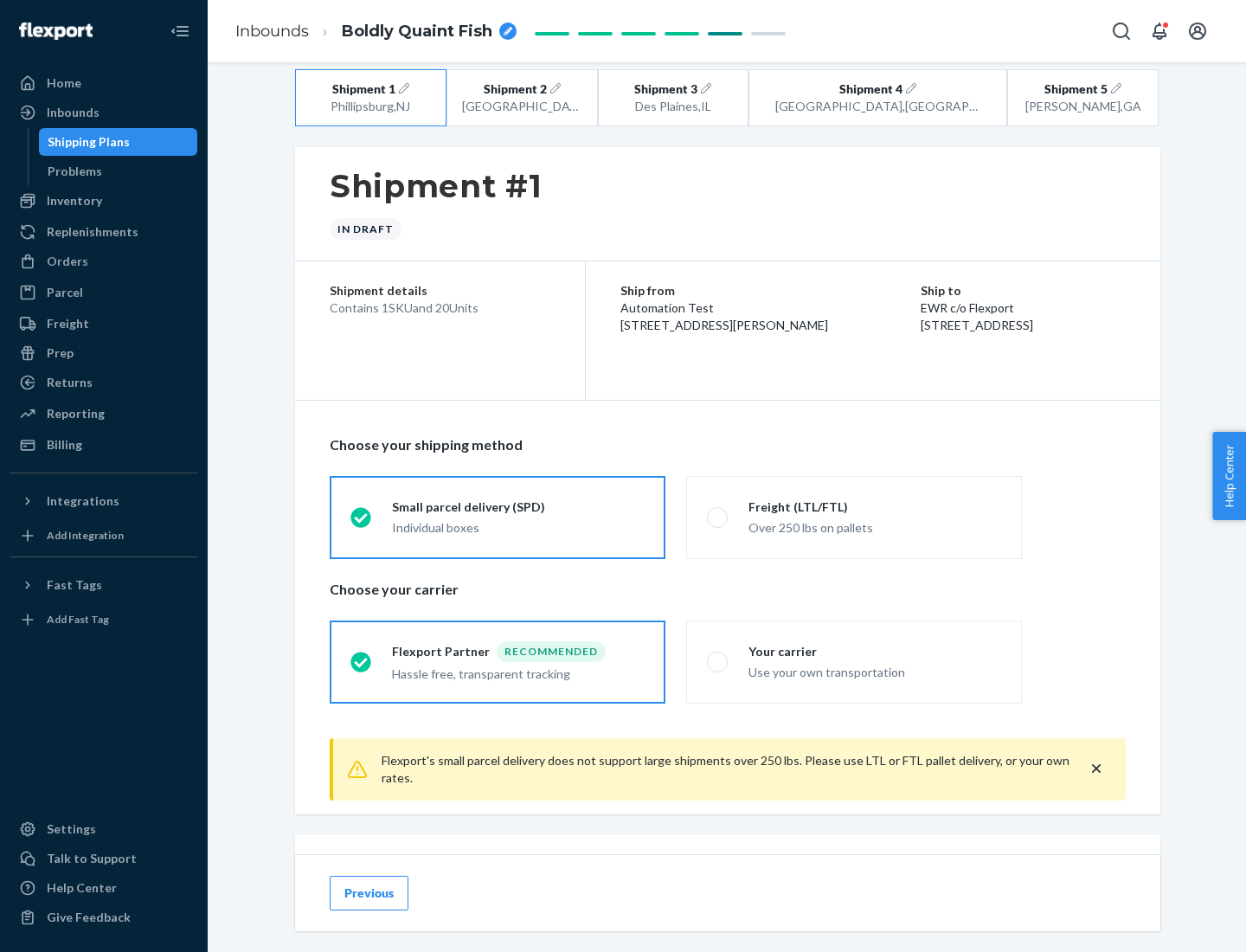
click at [875, 506] on div "Freight (LTL/FTL)" at bounding box center [875, 507] width 253 height 18
click at [718, 511] on input "Freight (LTL/FTL) Over 250 lbs on pallets" at bounding box center [713, 517] width 11 height 11
radio input "true"
radio input "false"
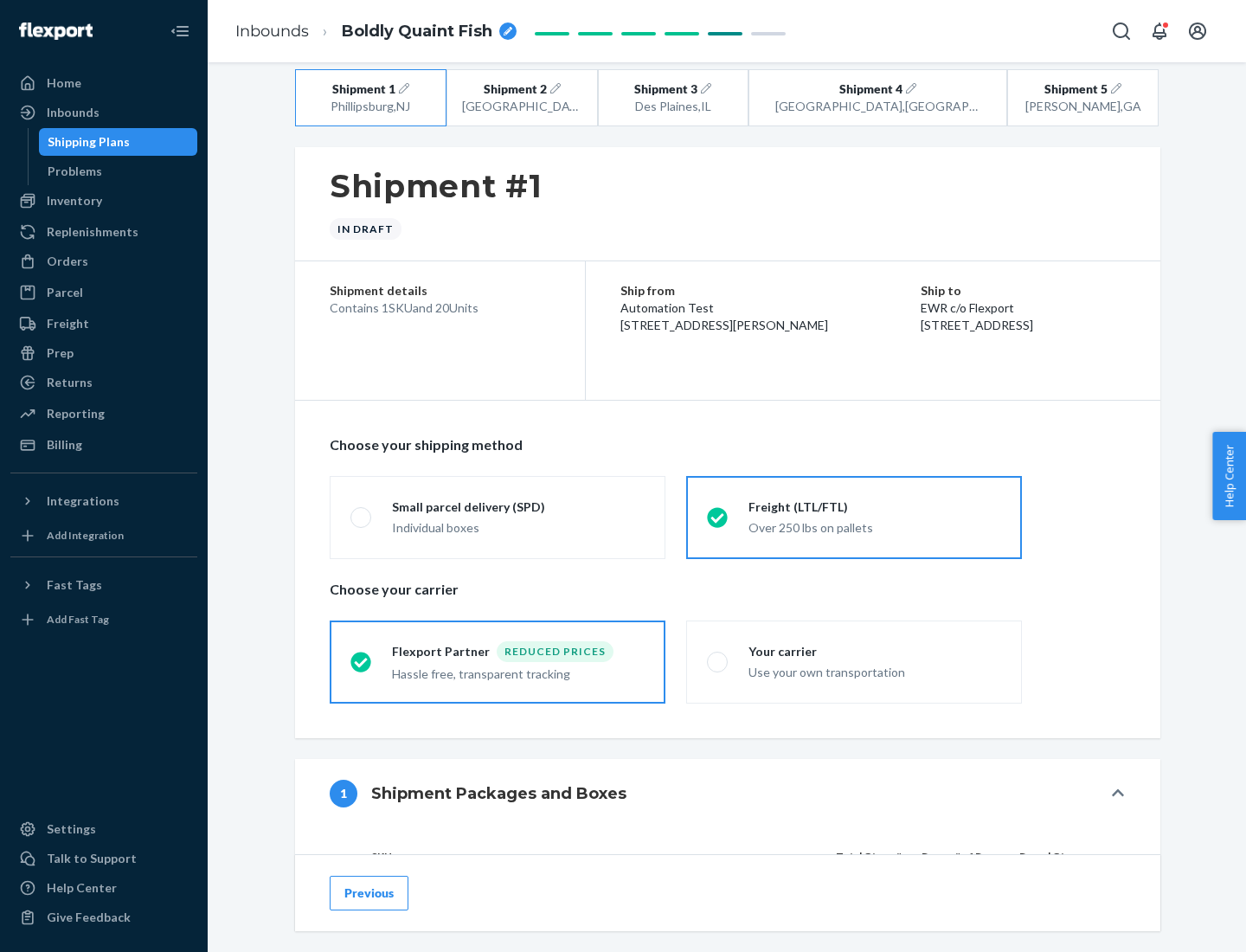
scroll to position [164, 0]
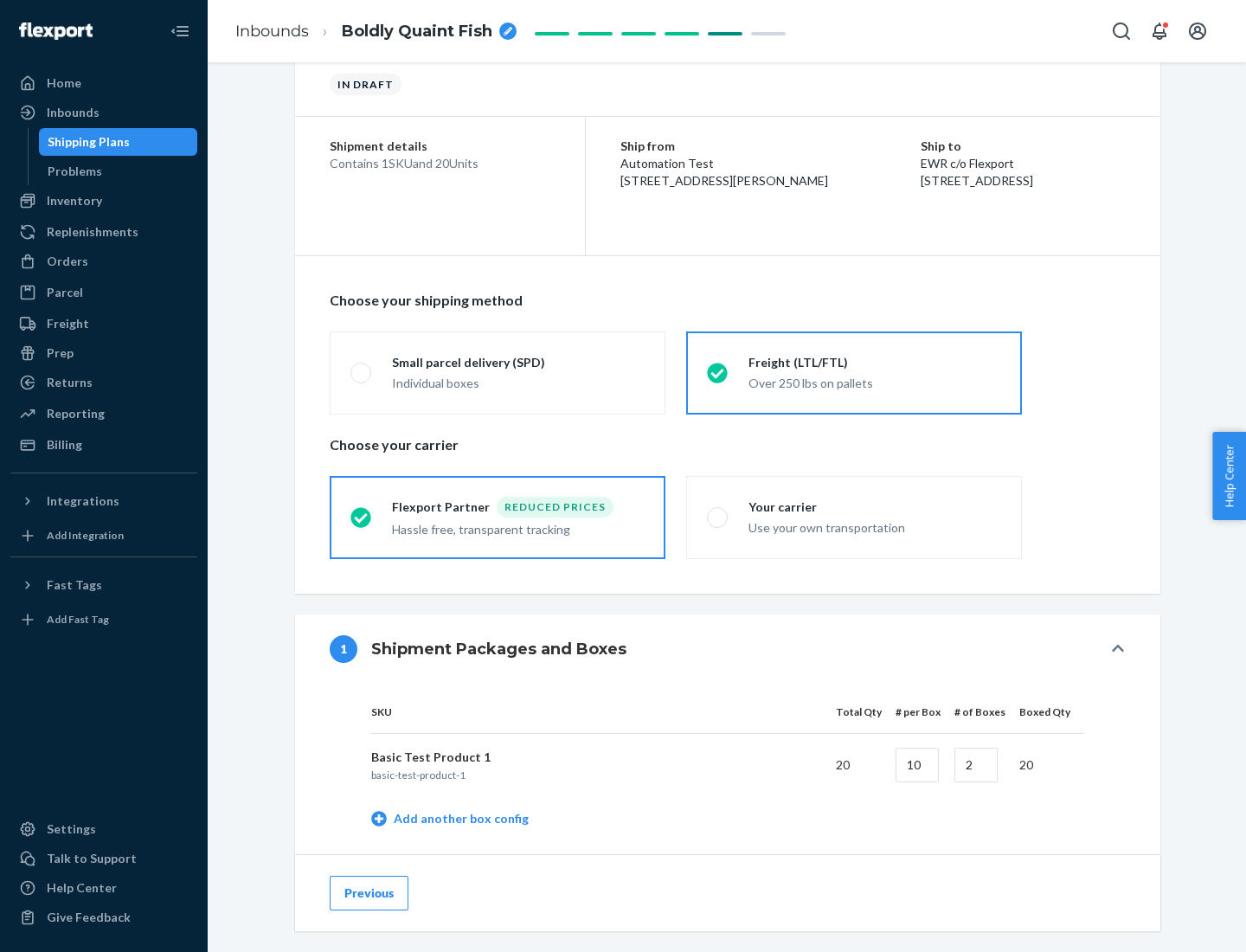
click at [875, 506] on div "Your carrier" at bounding box center [875, 507] width 253 height 18
click at [718, 511] on input "Your carrier Use your own transportation" at bounding box center [713, 517] width 11 height 11
radio input "true"
radio input "false"
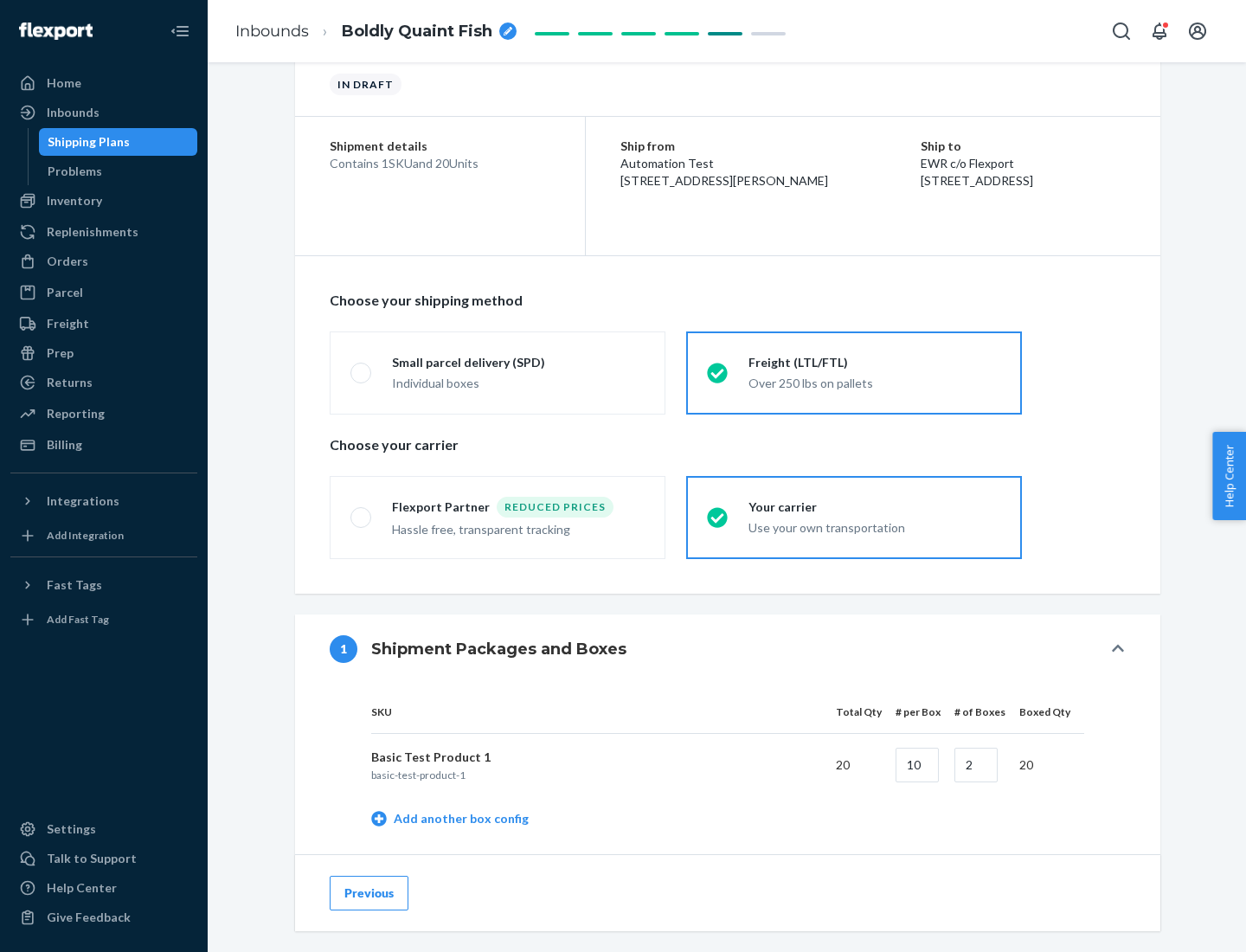
scroll to position [547, 0]
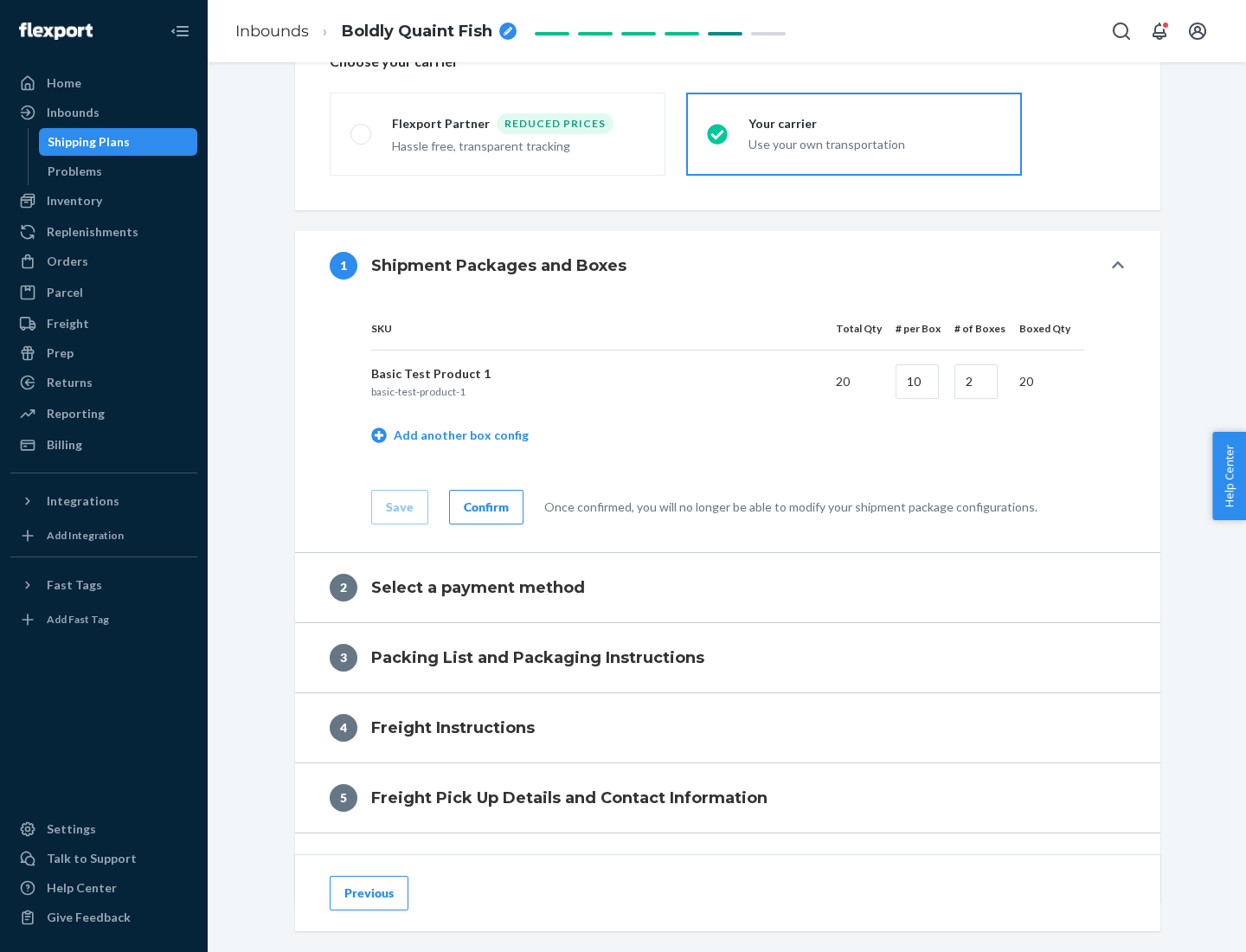
click at [484, 506] on div "Confirm" at bounding box center [486, 507] width 45 height 18
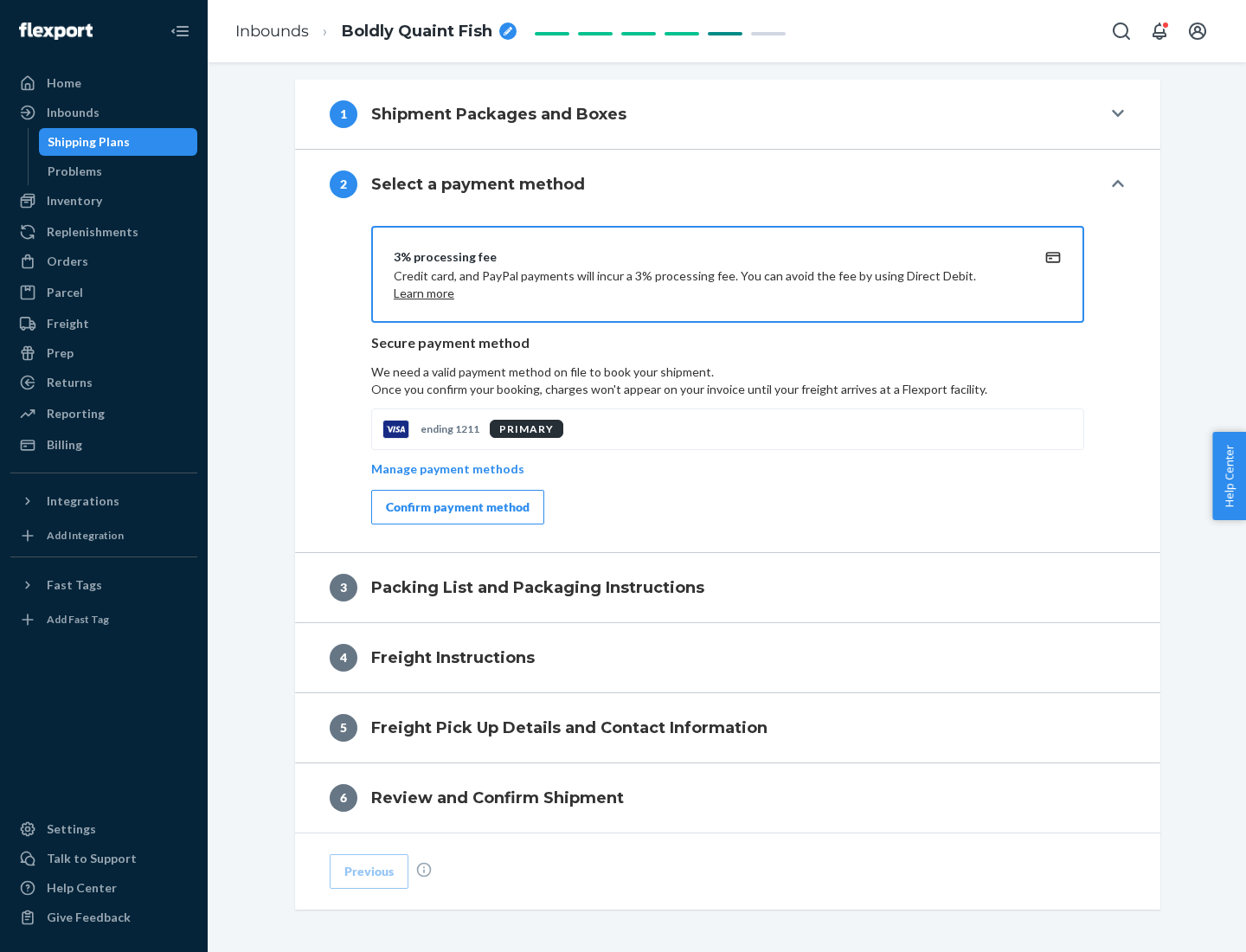
click at [456, 507] on div "Confirm payment method" at bounding box center [458, 507] width 144 height 18
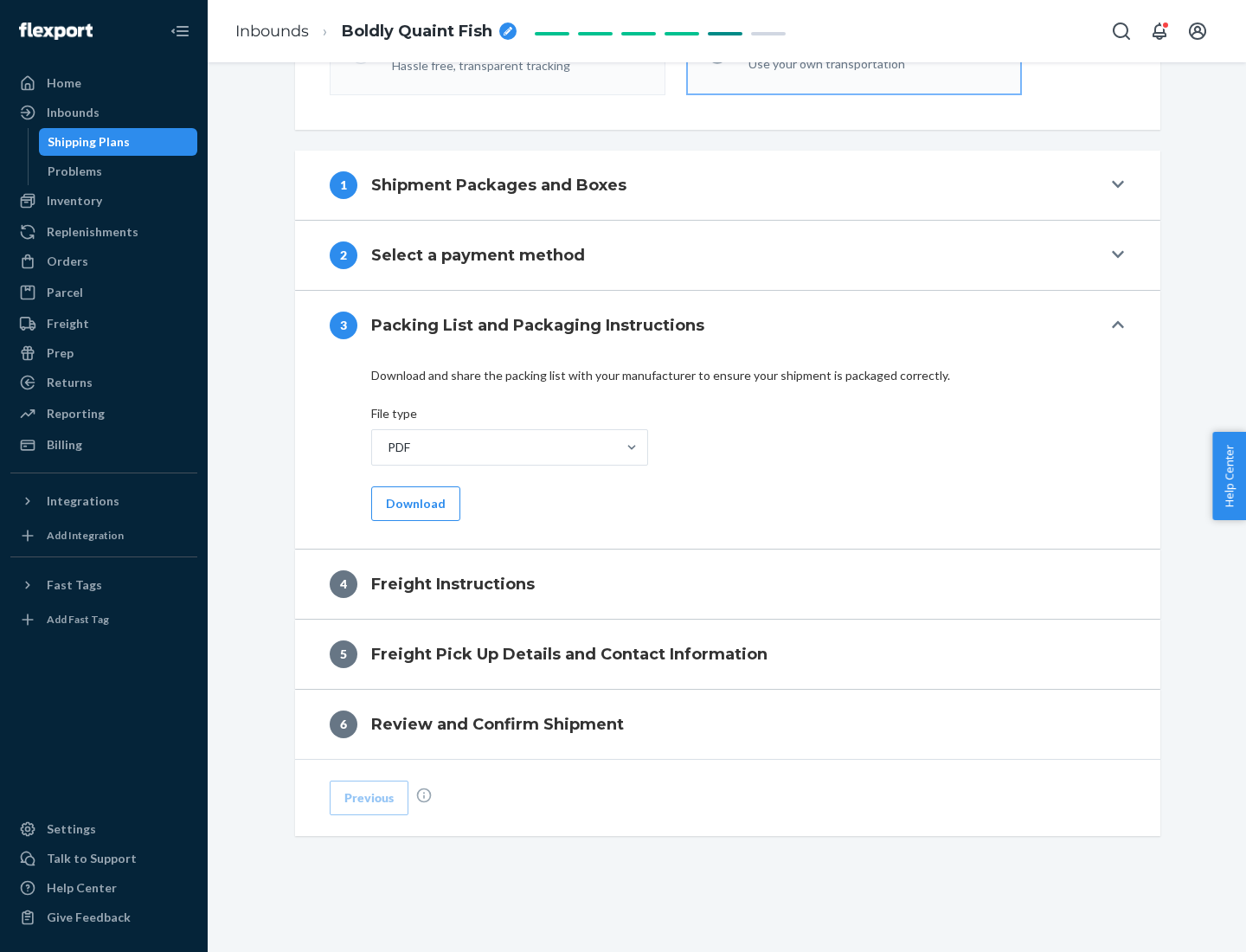
scroll to position [624, 0]
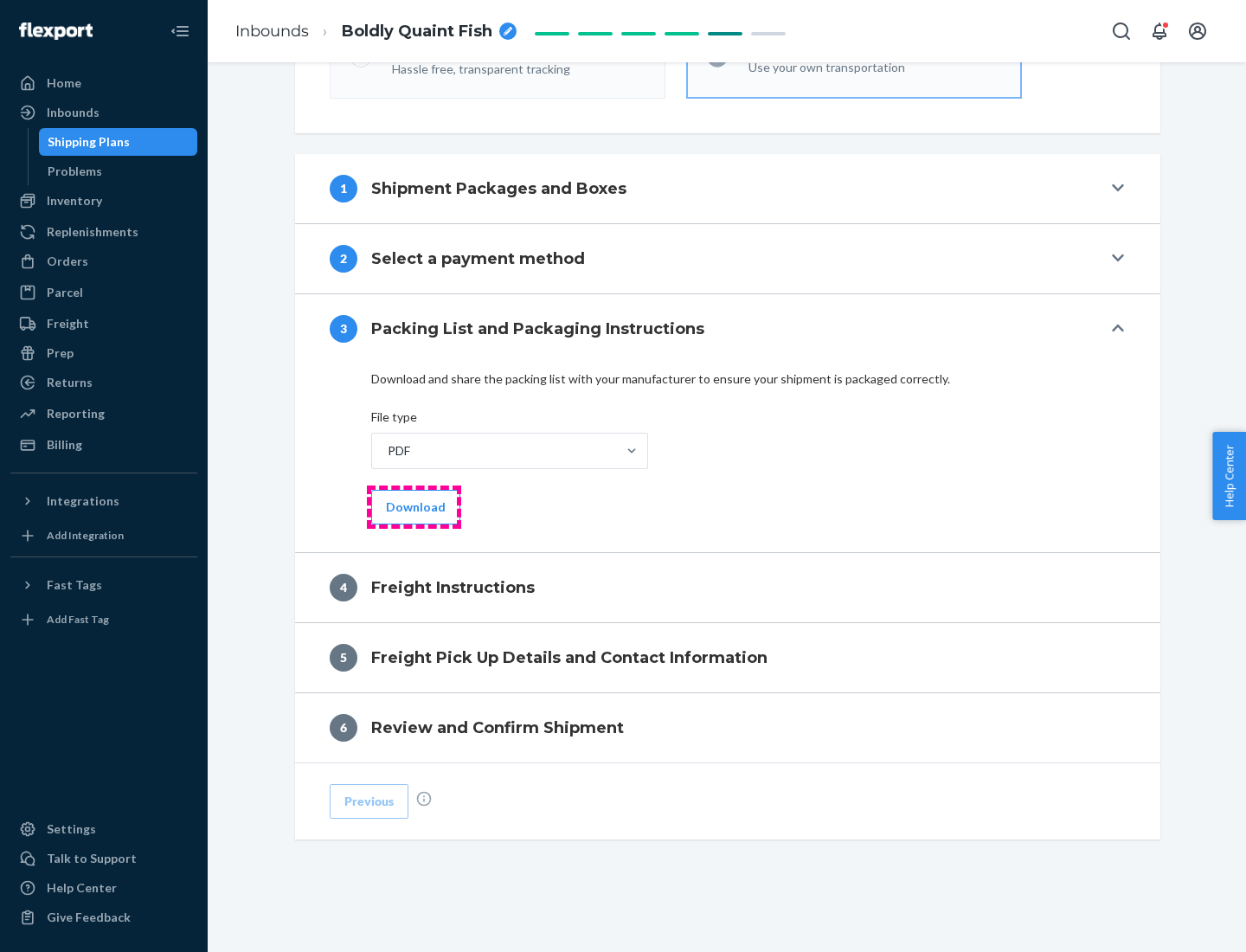
click at [414, 506] on button "Download" at bounding box center [416, 507] width 89 height 35
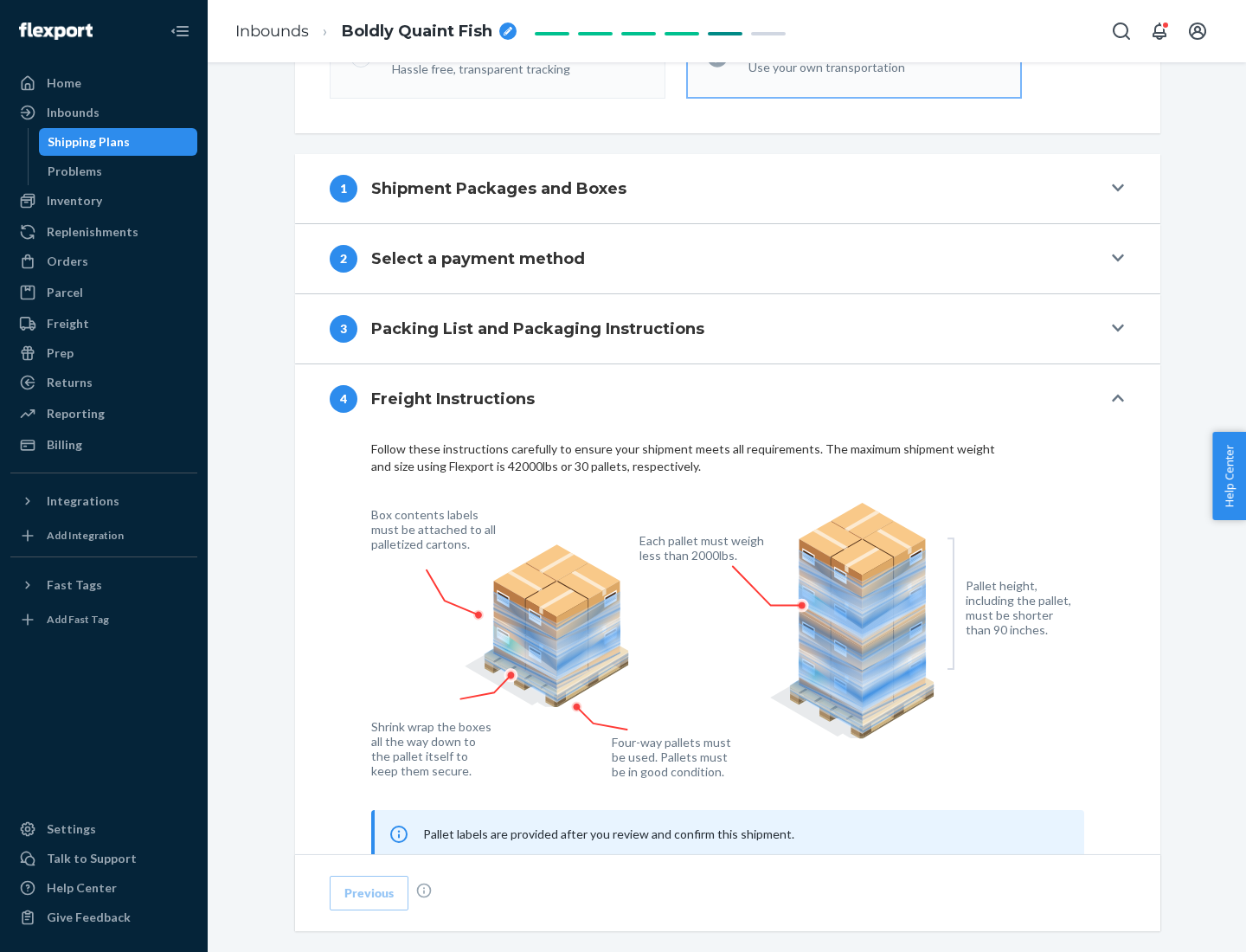
scroll to position [1047, 0]
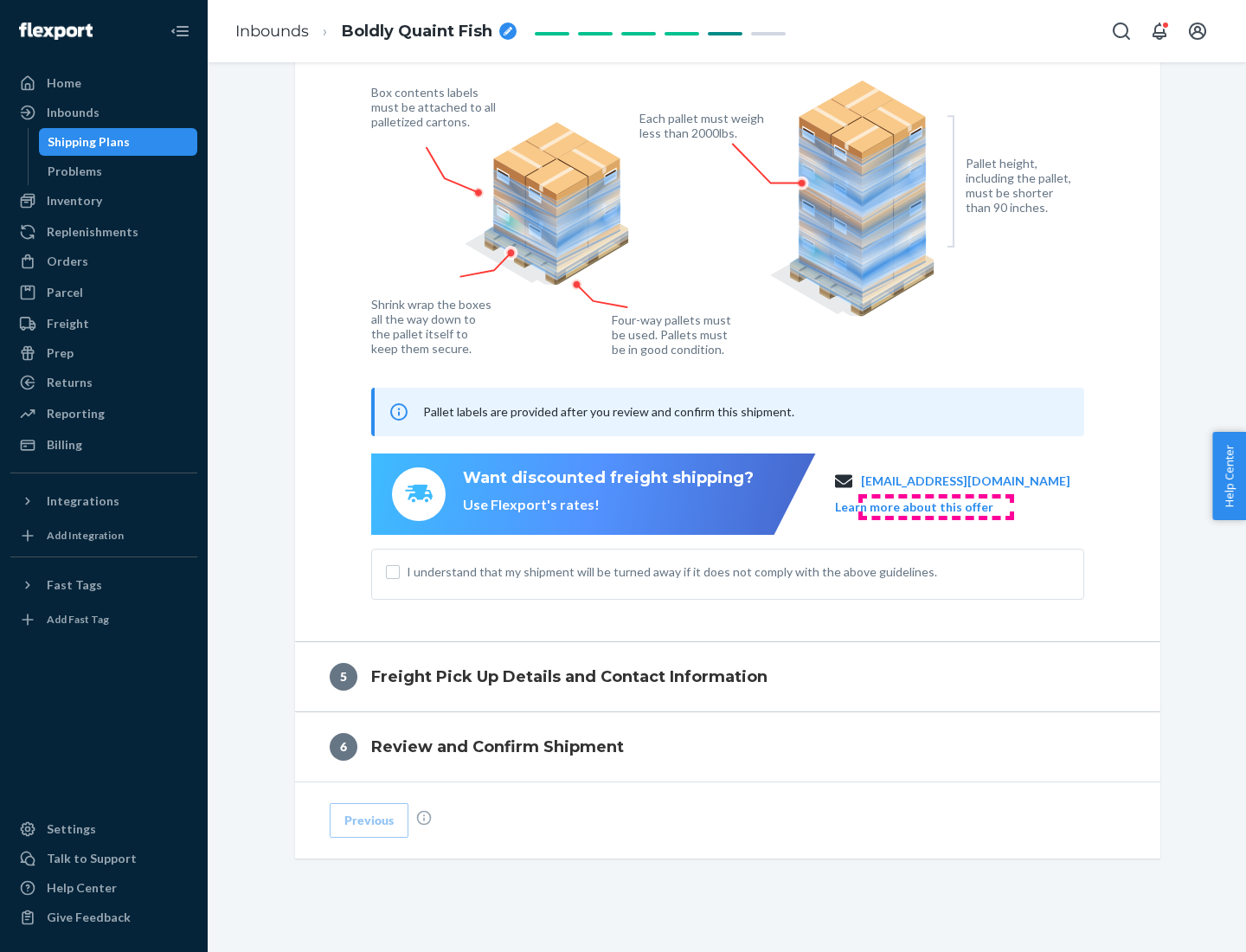
click at [936, 506] on button "Learn more about this offer" at bounding box center [914, 507] width 158 height 18
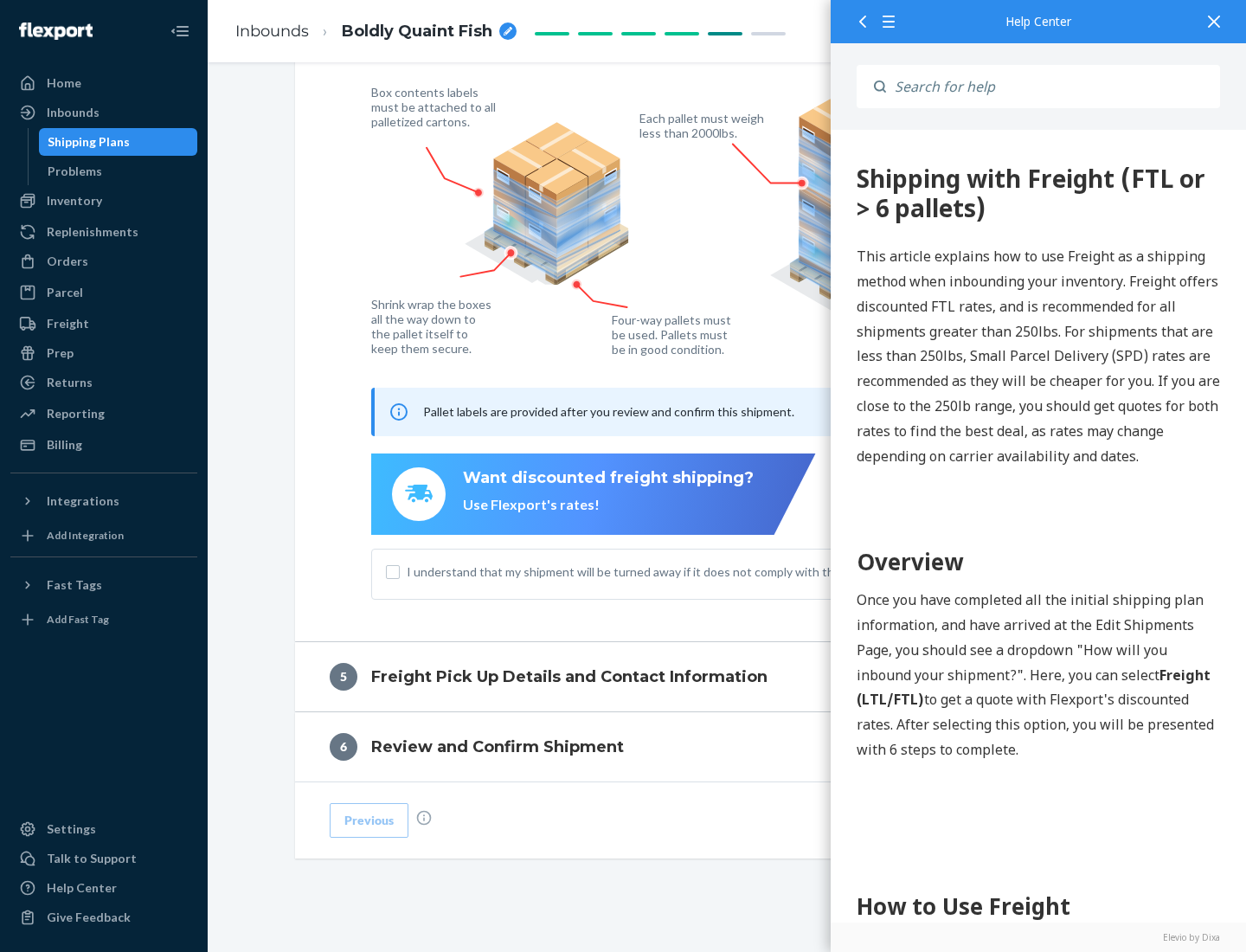
scroll to position [0, 0]
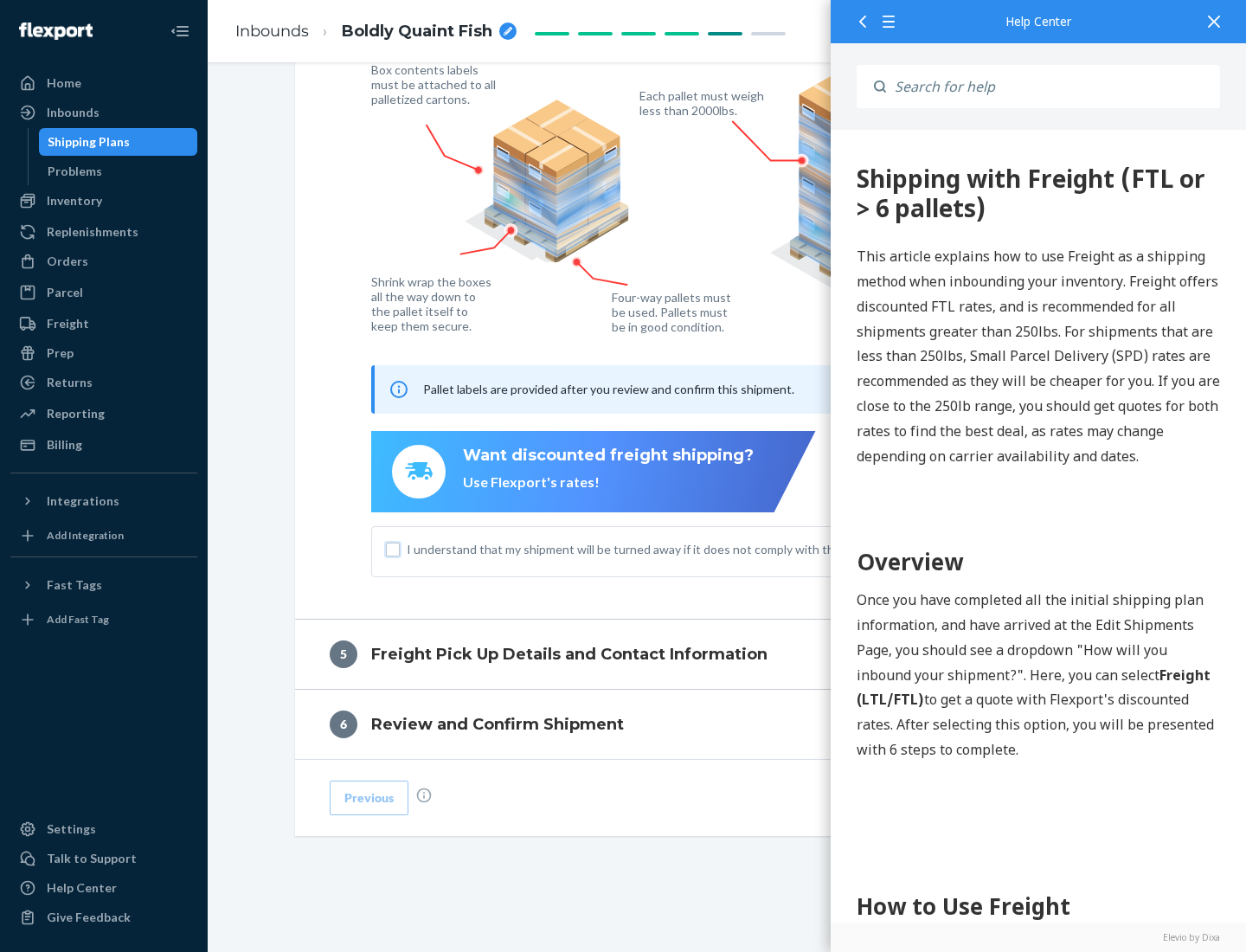
click at [393, 549] on input "I understand that my shipment will be turned away if it does not comply with th…" at bounding box center [393, 550] width 14 height 14
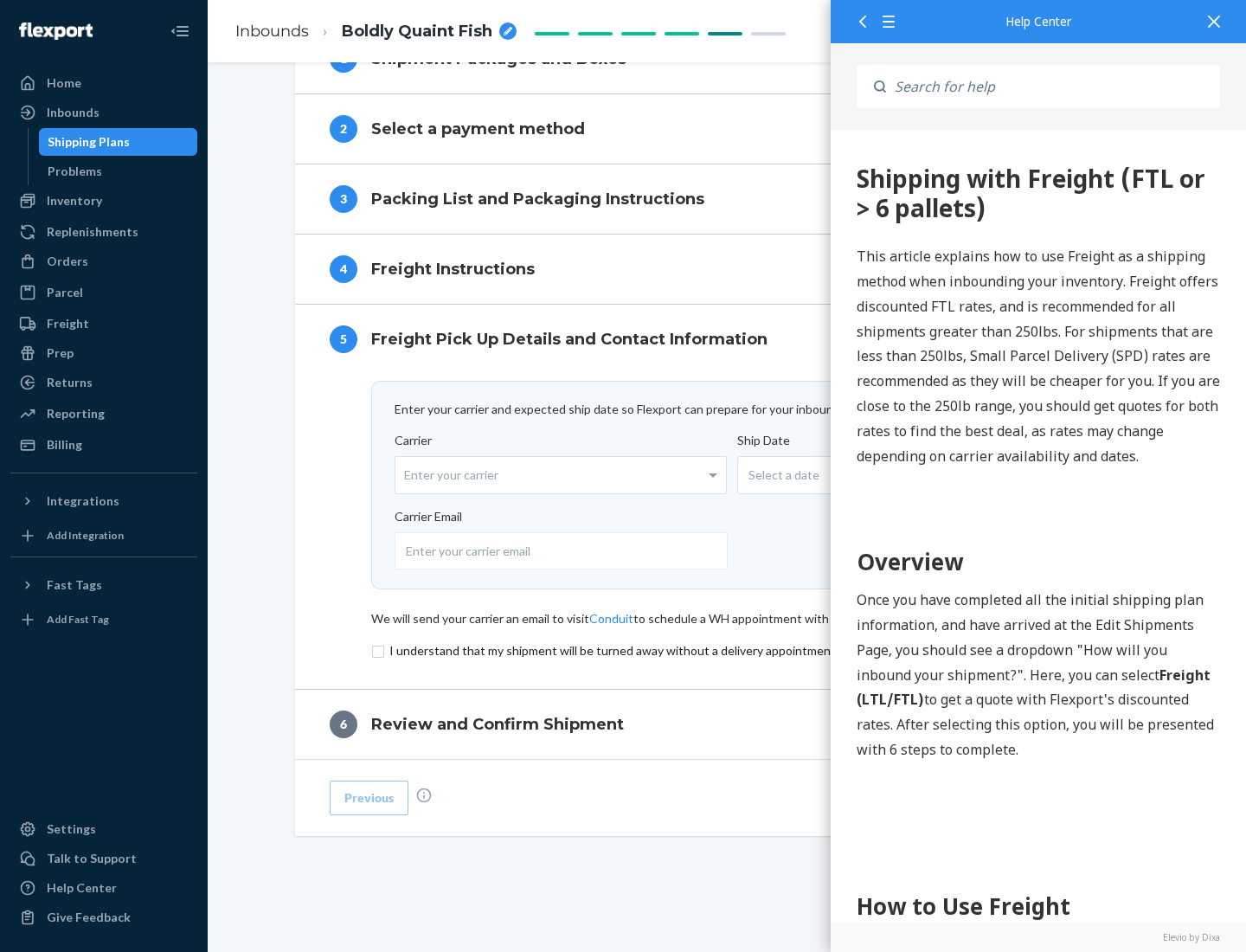
scroll to position [754, 0]
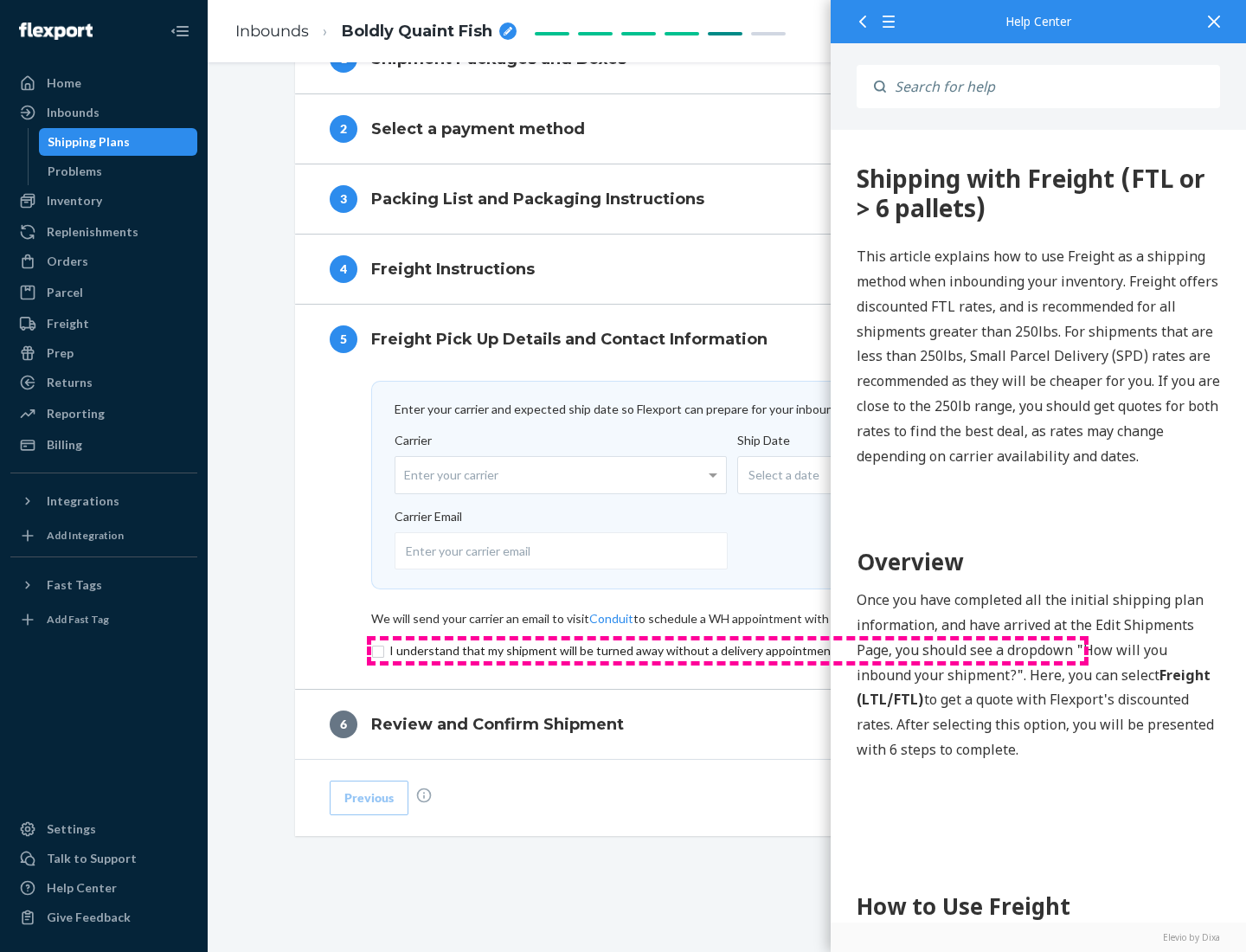
click at [728, 650] on input "checkbox" at bounding box center [728, 651] width 714 height 21
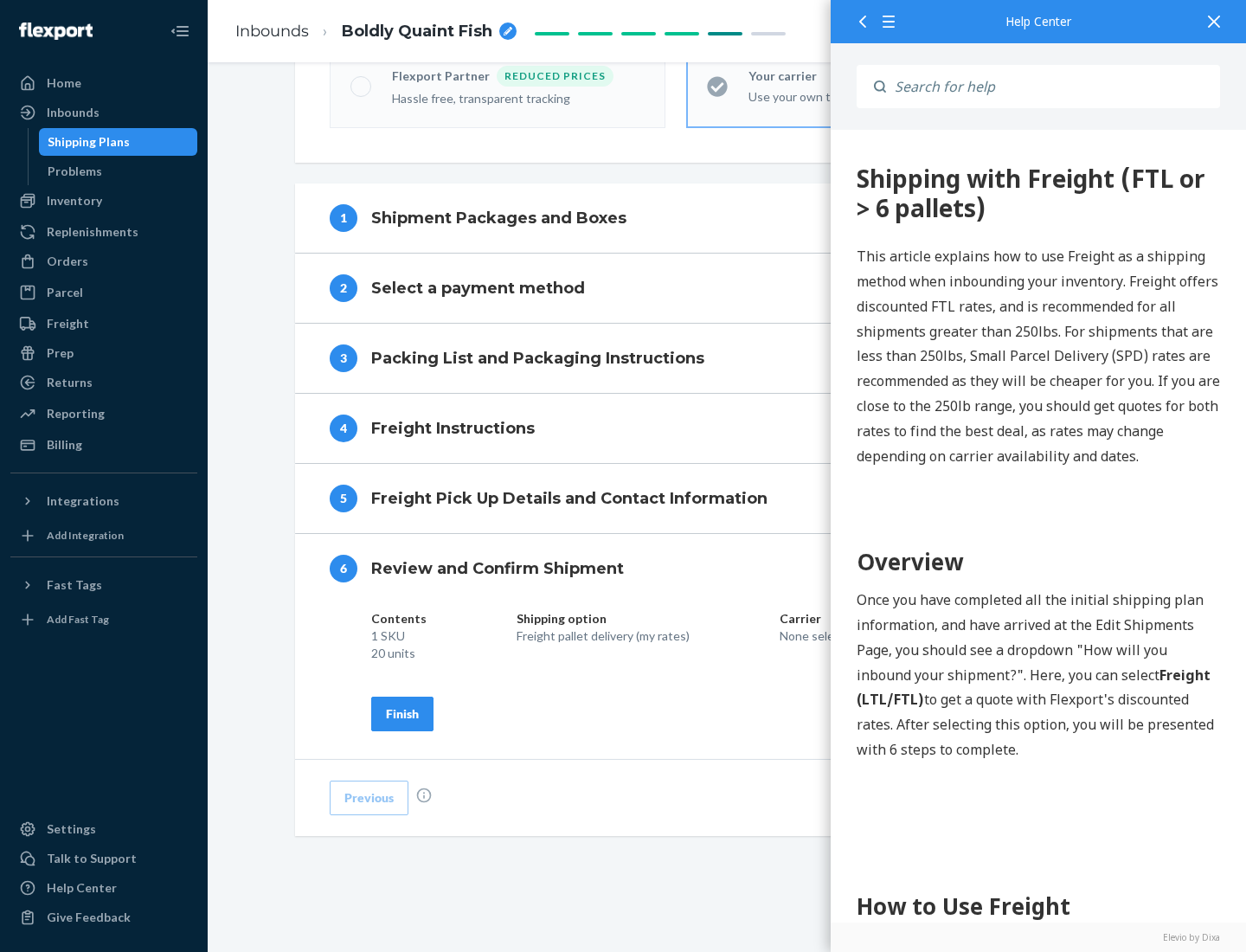
scroll to position [595, 0]
click at [403, 714] on div "Finish" at bounding box center [403, 715] width 33 height 18
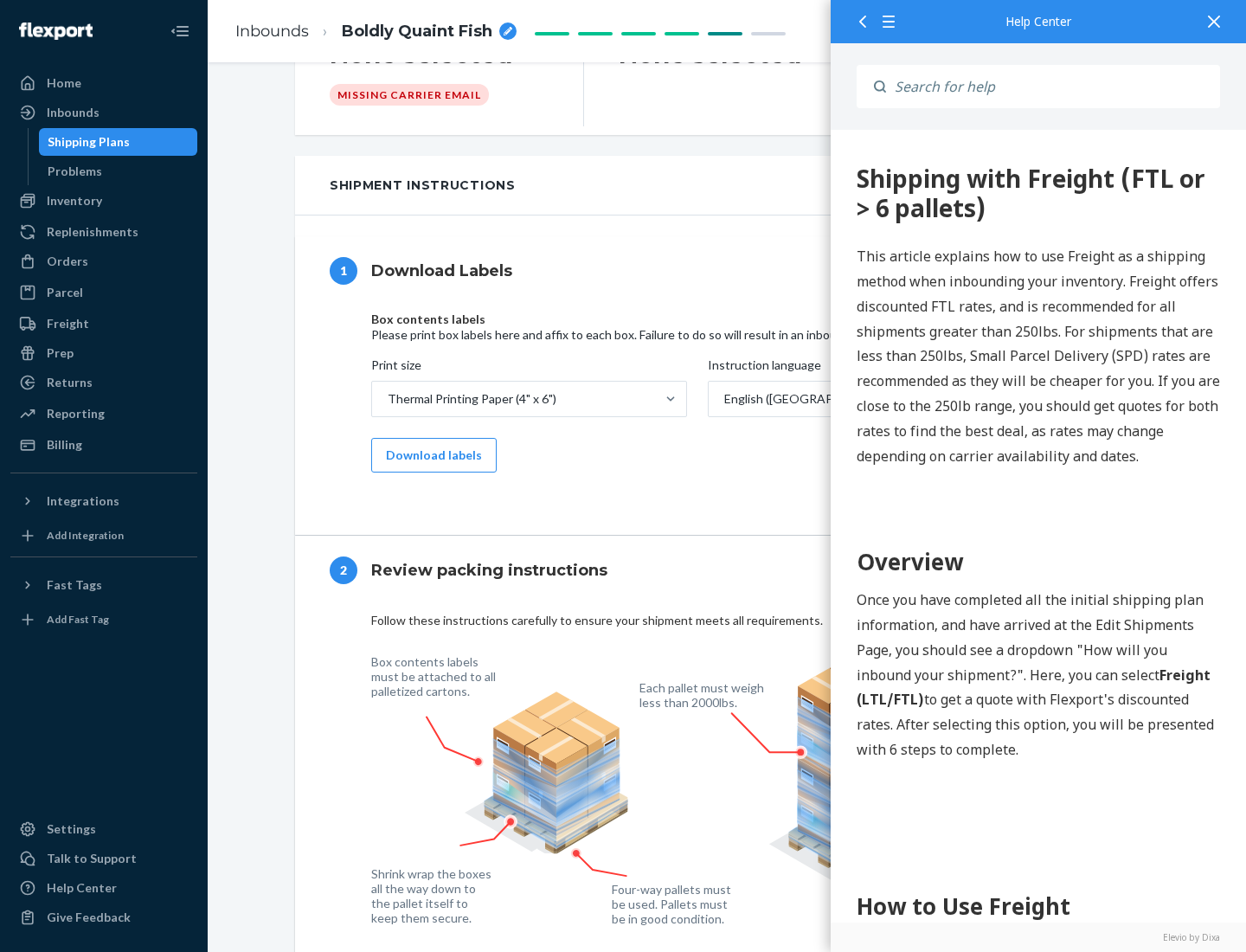
scroll to position [0, 0]
